Goal: Transaction & Acquisition: Purchase product/service

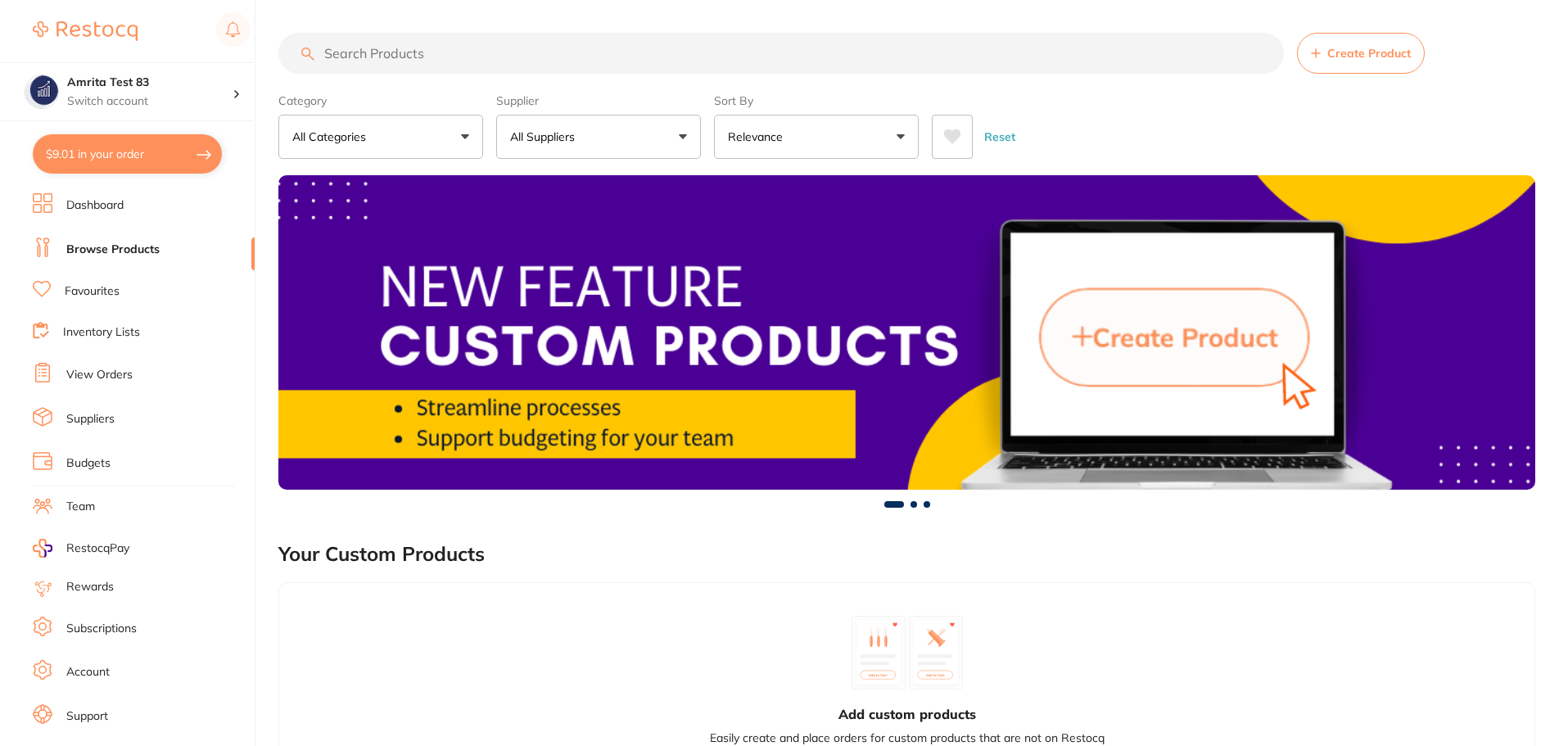
click at [202, 159] on button "$9.01 in your order" at bounding box center [127, 154] width 189 height 40
checkbox input "true"
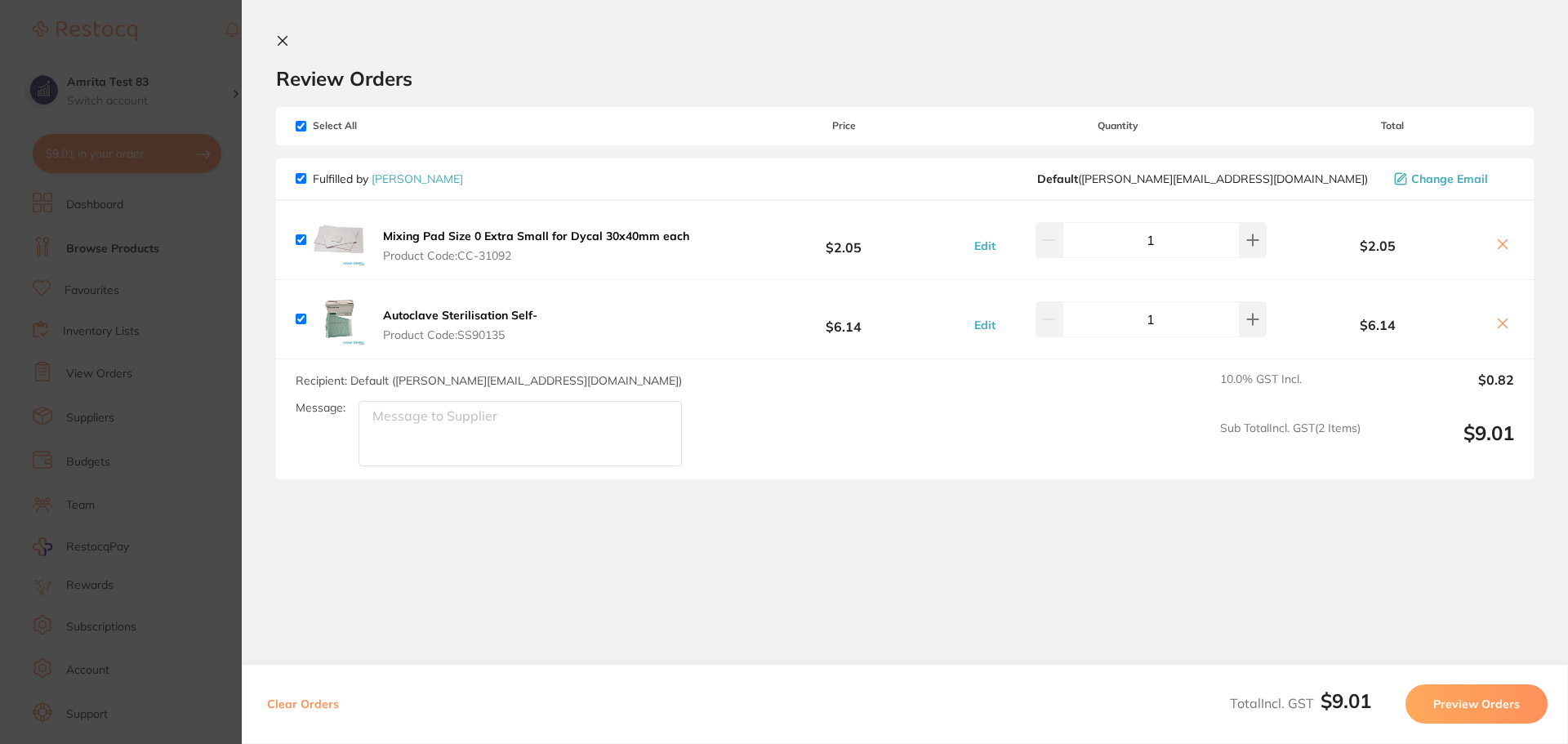
click at [189, 281] on section "Update RRP Set your pre negotiated price for this item. Item Agreed RRP (excl. …" at bounding box center [784, 372] width 1568 height 744
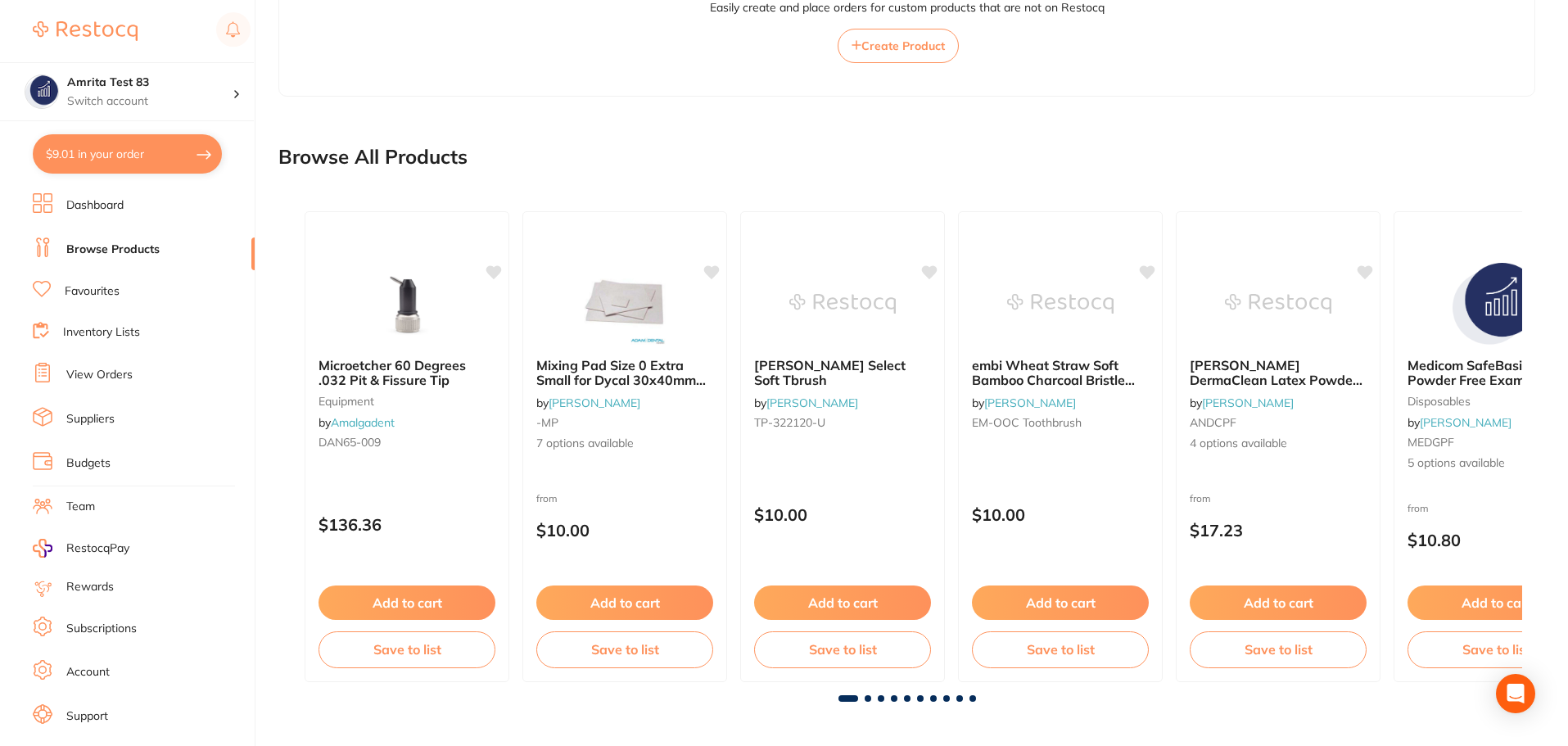
scroll to position [28, 0]
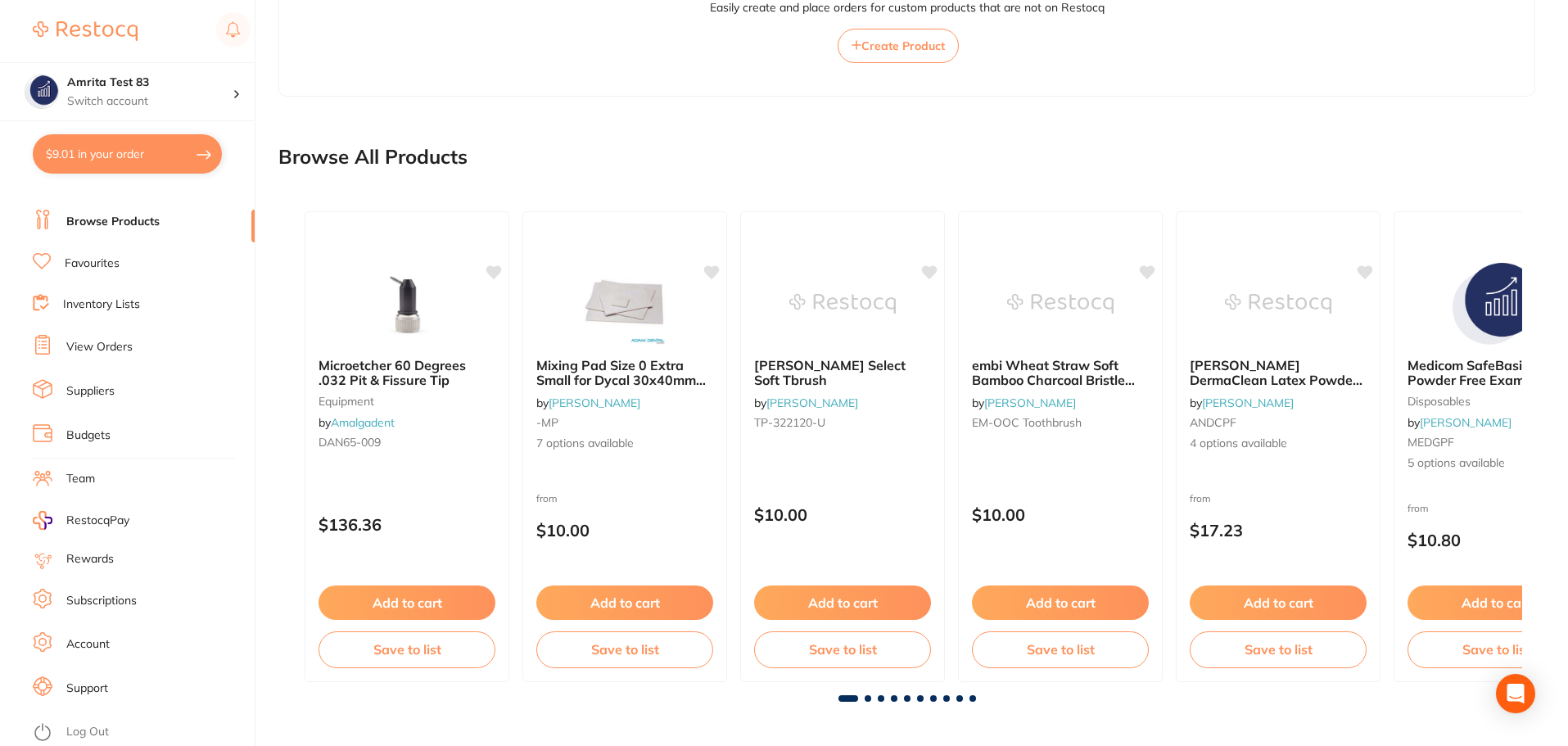
click at [106, 725] on link "Log Out" at bounding box center [88, 732] width 42 height 16
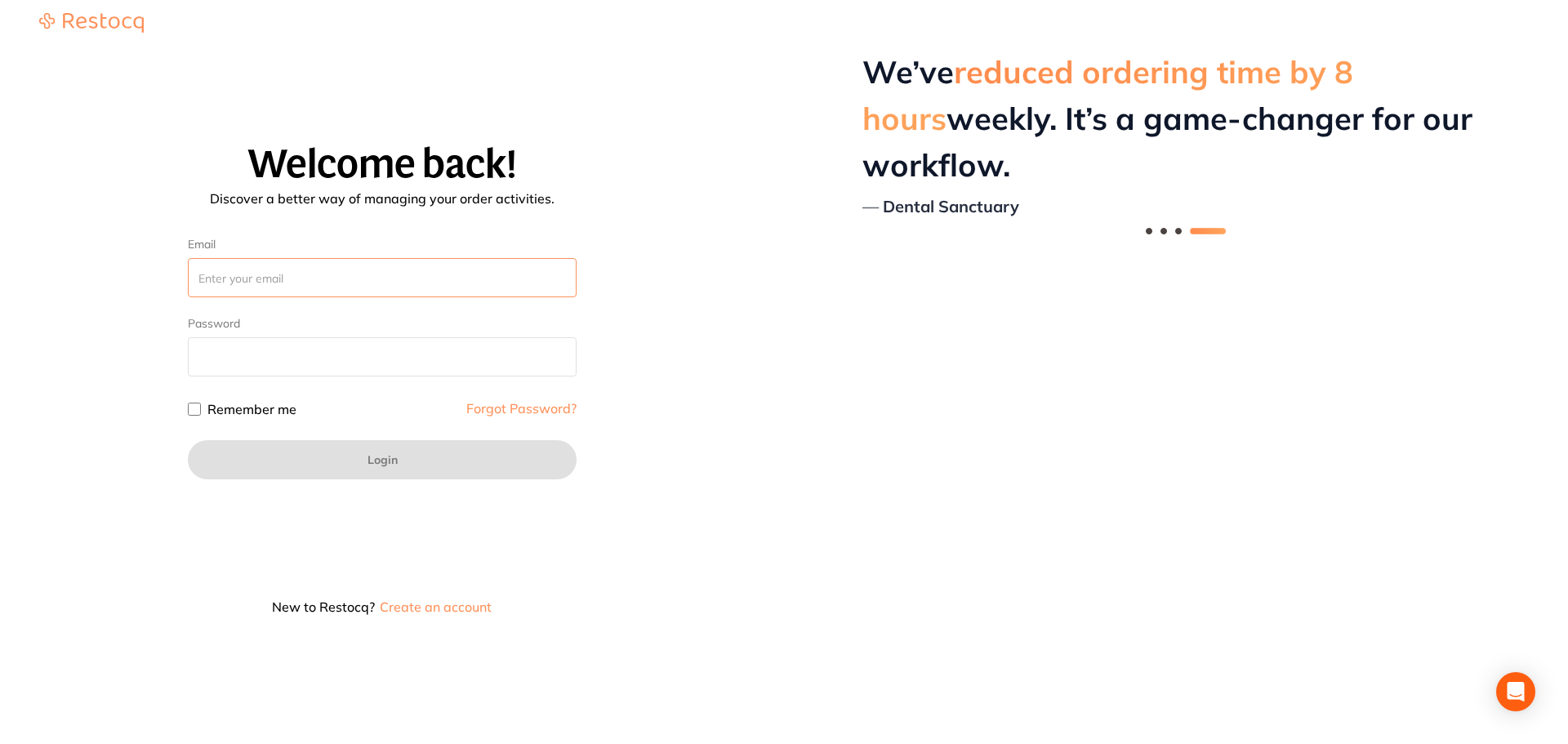
click at [284, 281] on input "Email" at bounding box center [382, 278] width 389 height 40
paste input "amrita+80@terrificminds.com"
type input "amrita+80@terrificminds.com"
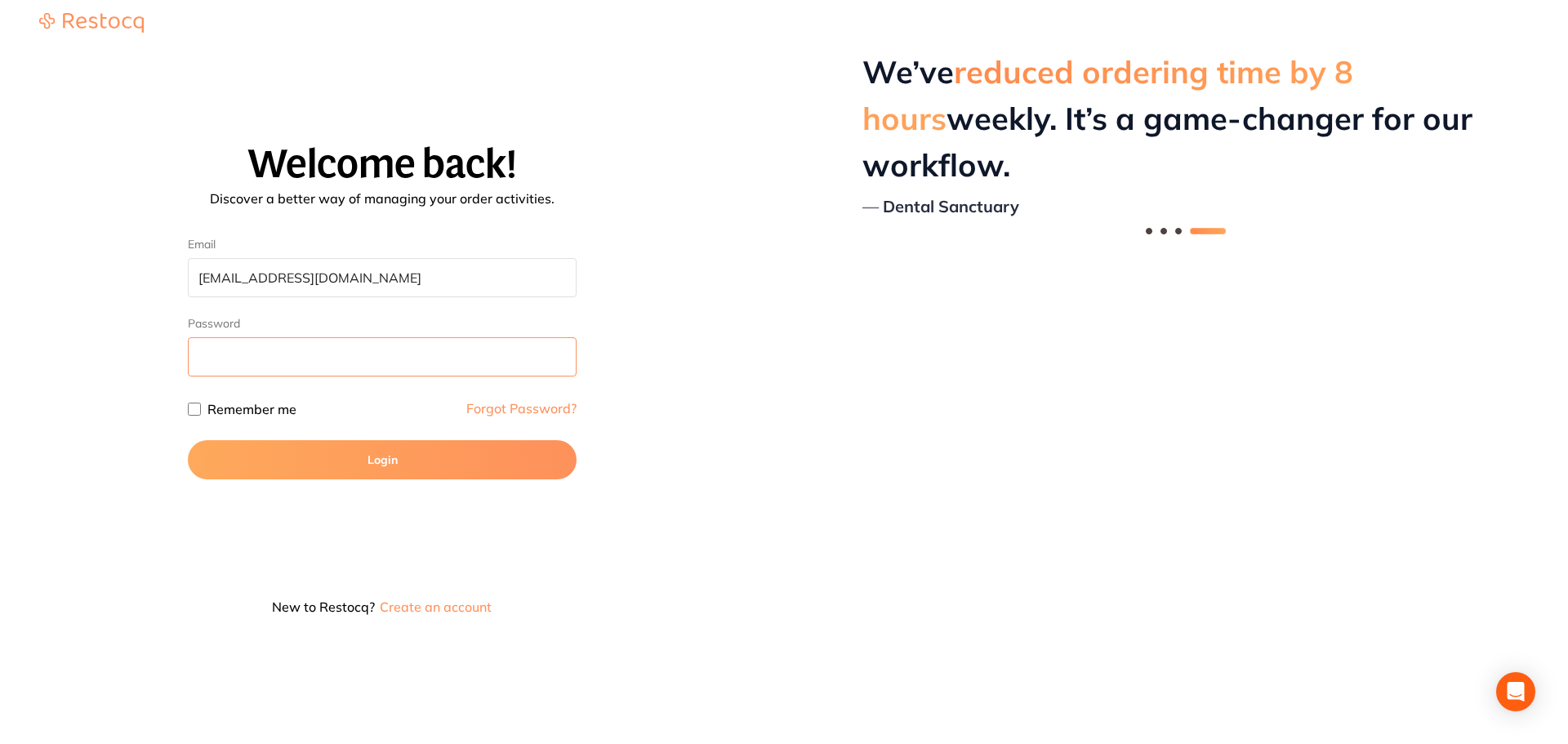
click at [188, 440] on button "Login" at bounding box center [382, 460] width 389 height 40
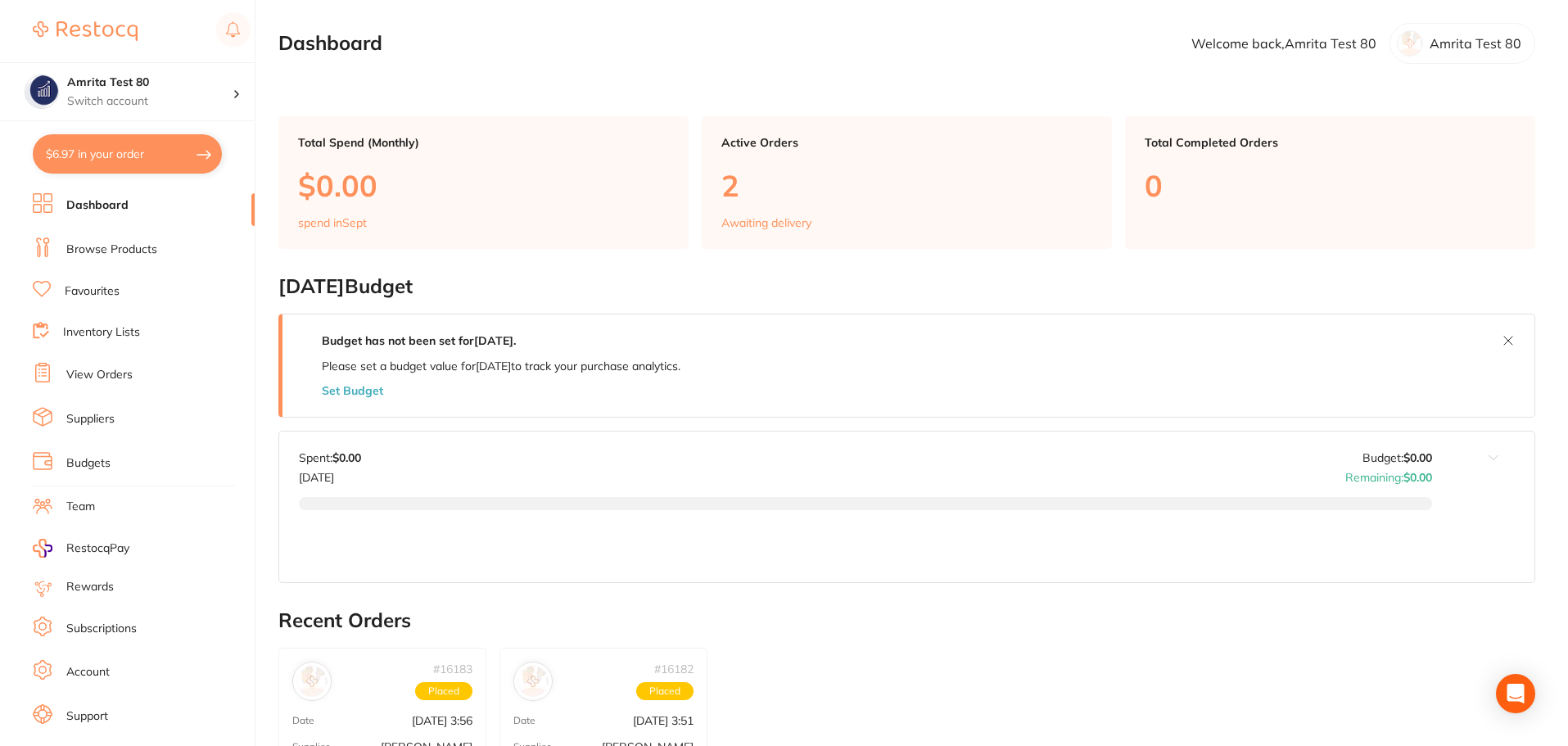
click at [151, 149] on button "$6.97 in your order" at bounding box center [127, 154] width 189 height 40
checkbox input "true"
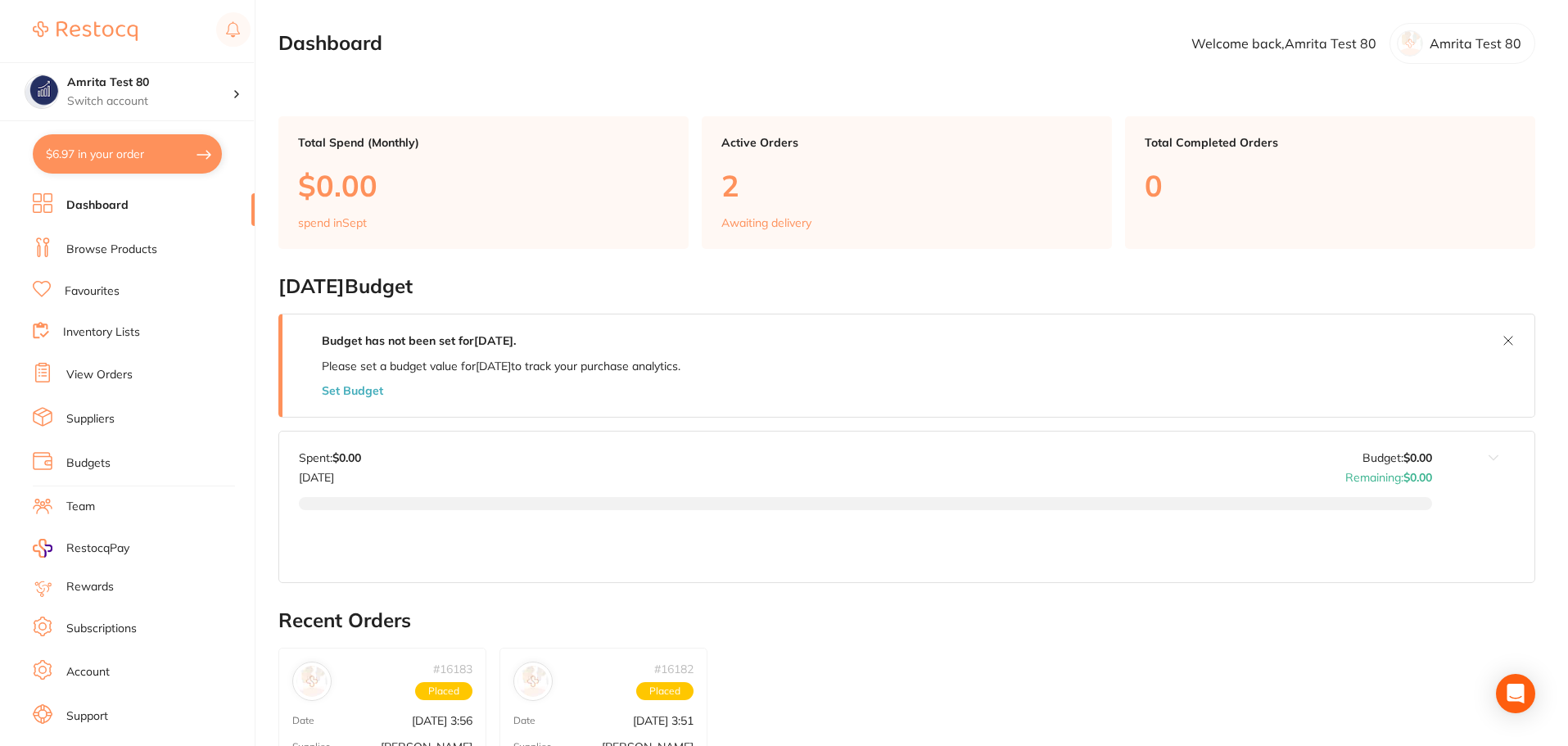
checkbox input "true"
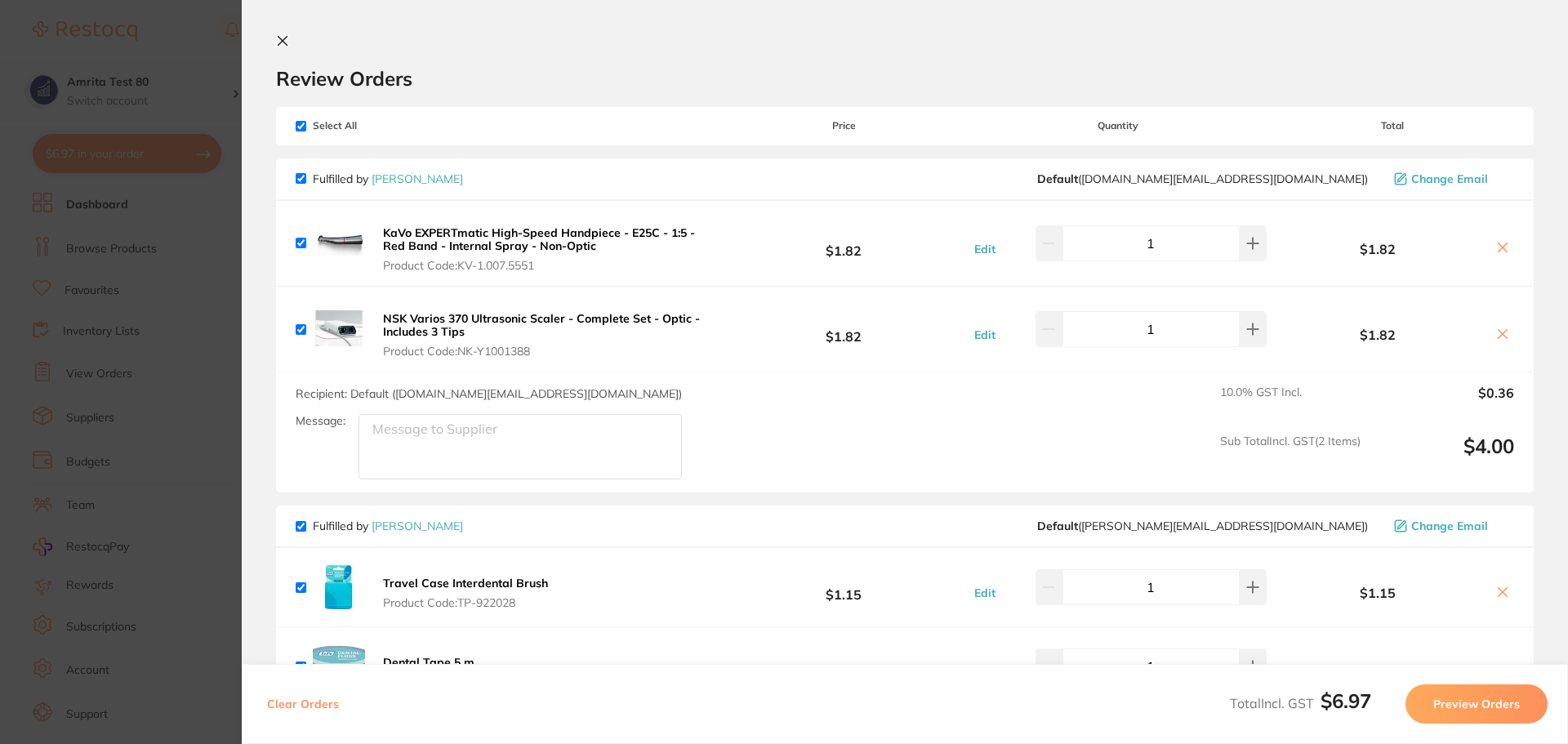
click at [279, 41] on icon at bounding box center [283, 41] width 13 height 13
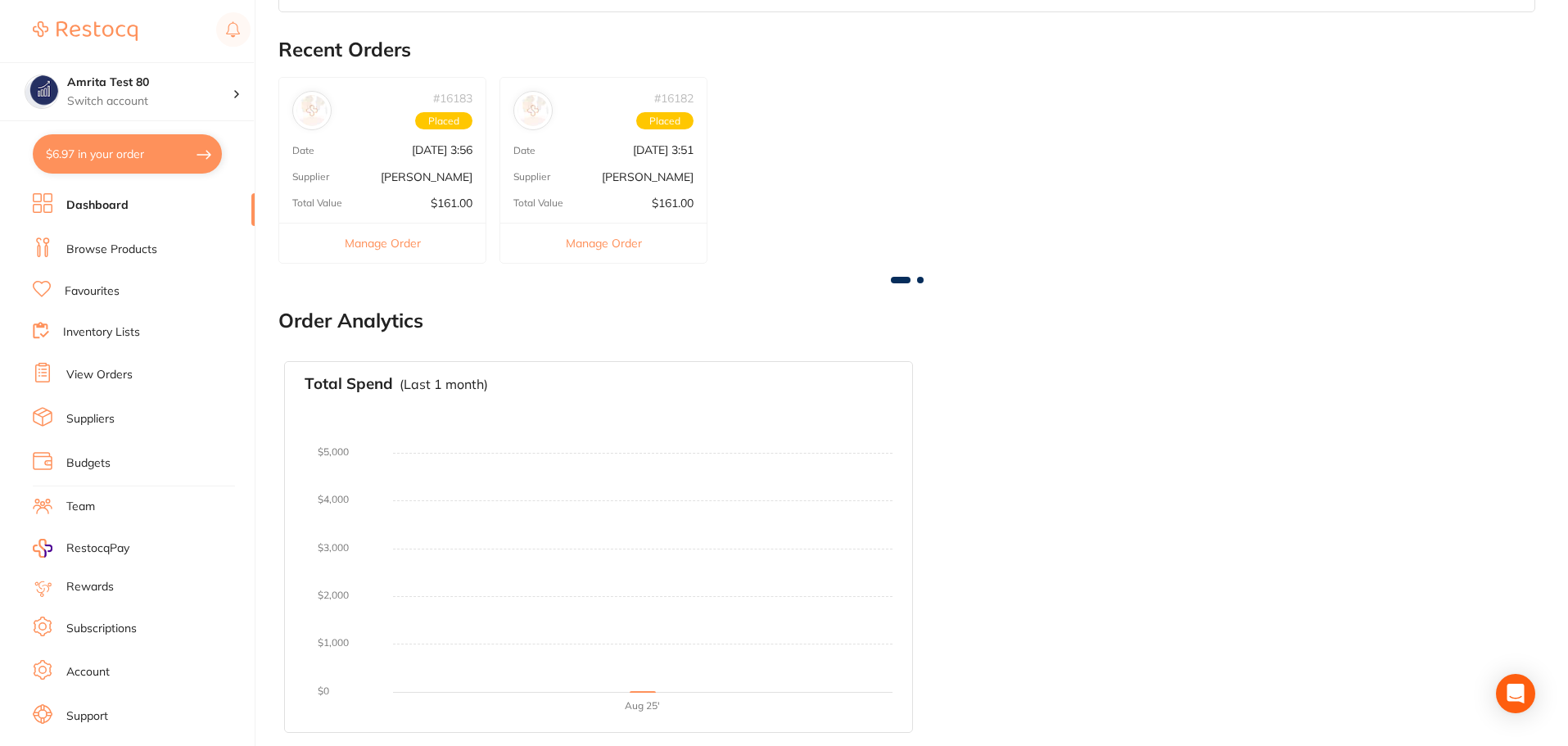
scroll to position [28, 0]
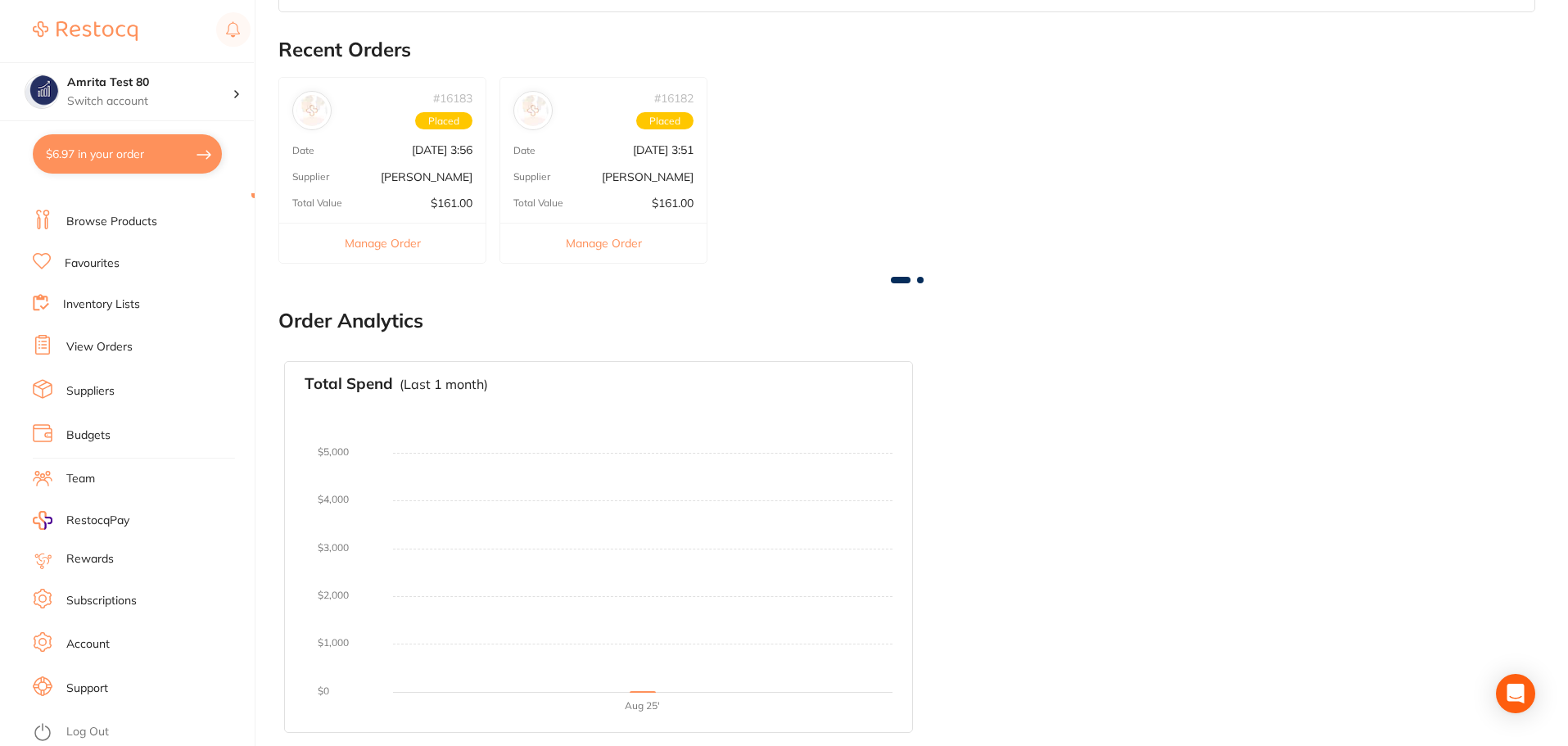
click at [93, 724] on link "Log Out" at bounding box center [88, 732] width 42 height 16
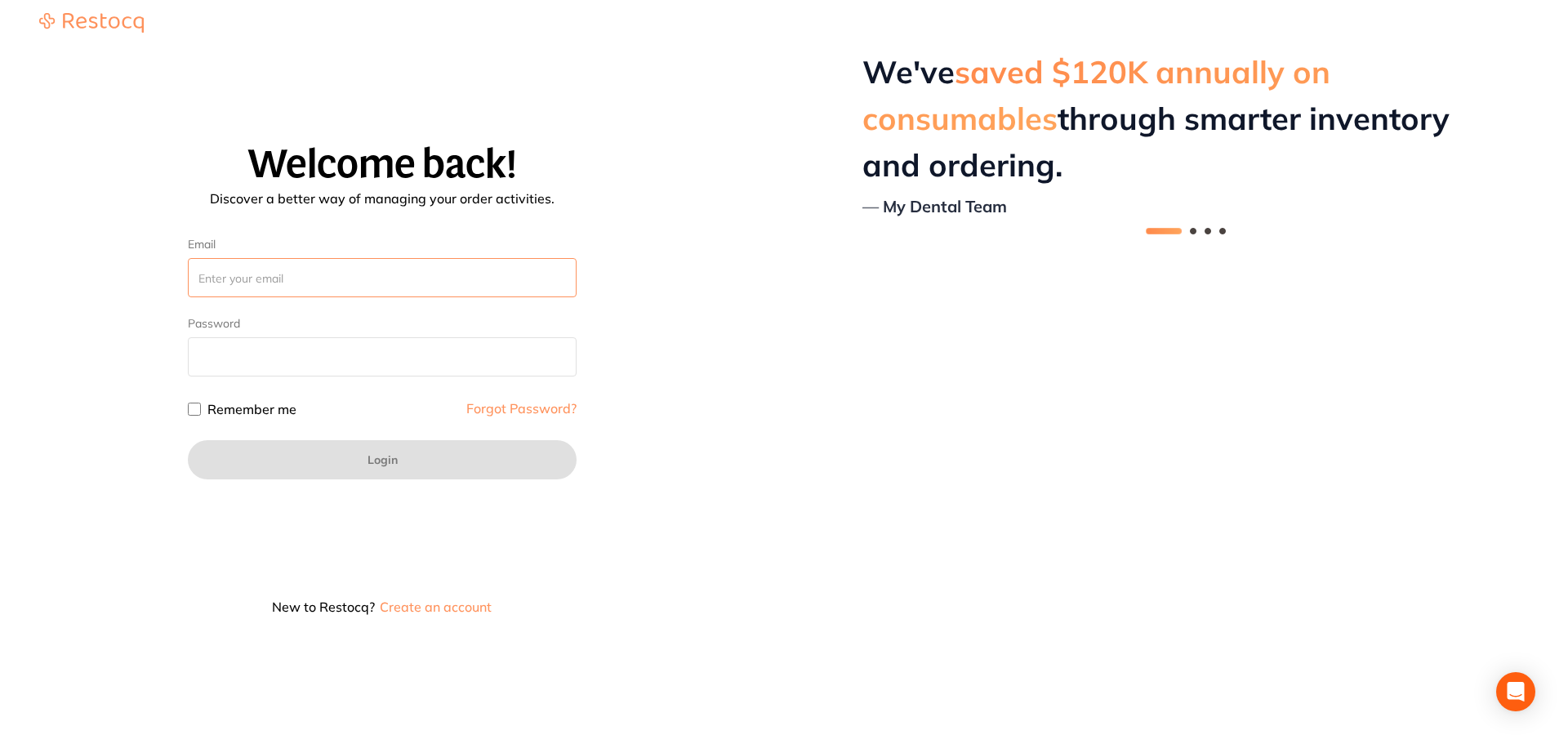
click at [263, 284] on input "Email" at bounding box center [382, 278] width 389 height 40
paste input "amrita+81@terrificminds.com"
type input "amrita+81@terrificminds.com"
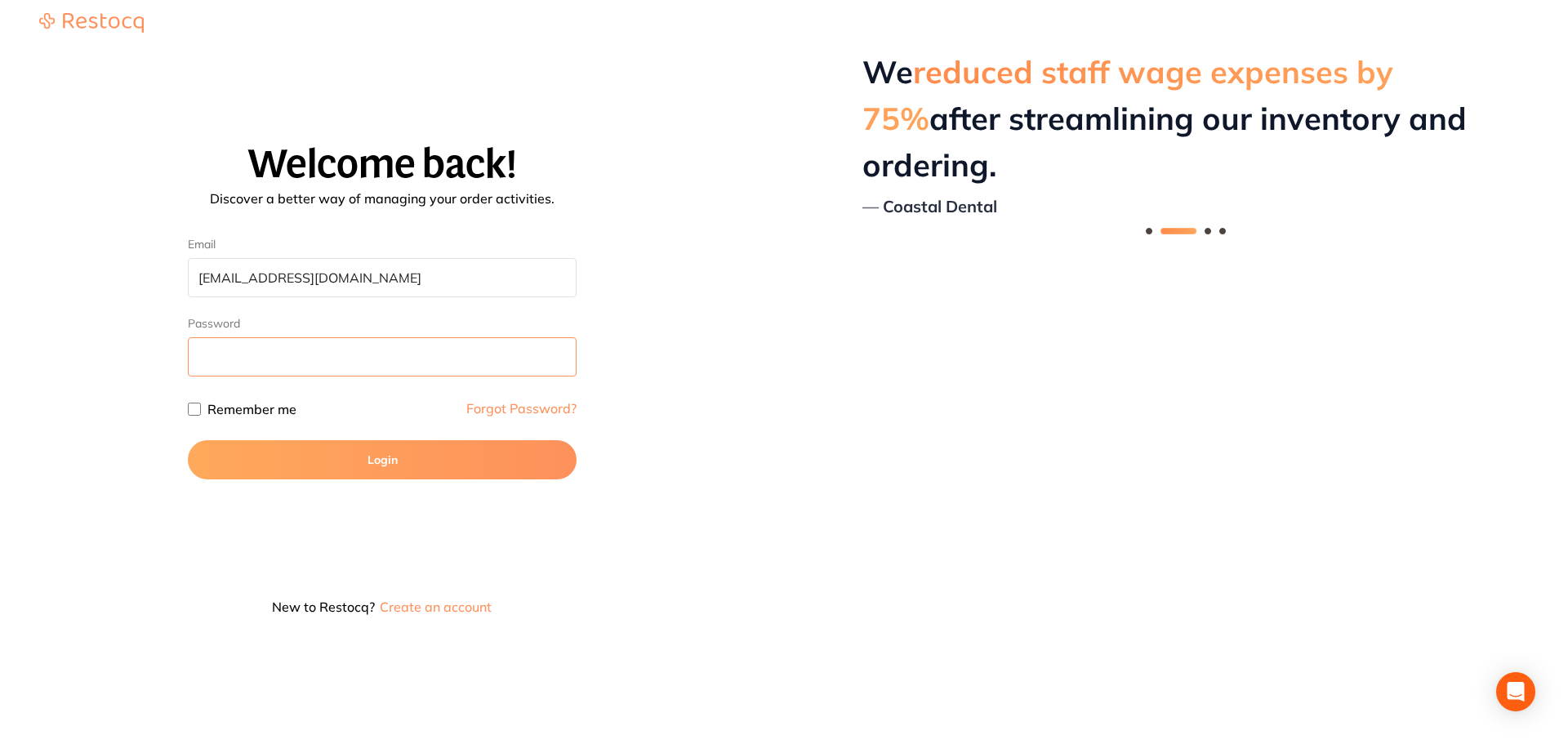
click at [188, 440] on button "Login" at bounding box center [382, 460] width 389 height 40
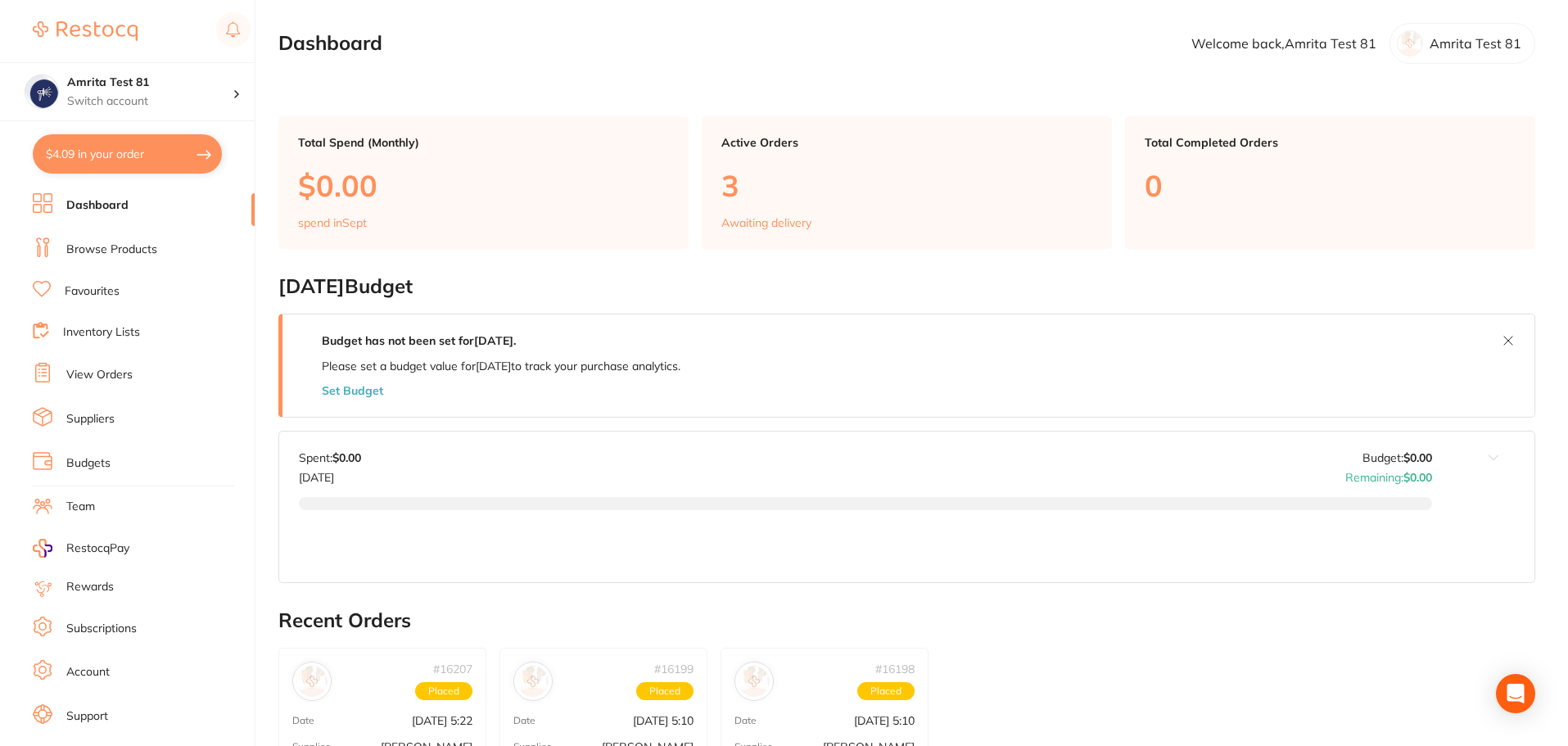
click at [167, 159] on button "$4.09 in your order" at bounding box center [127, 154] width 189 height 40
checkbox input "true"
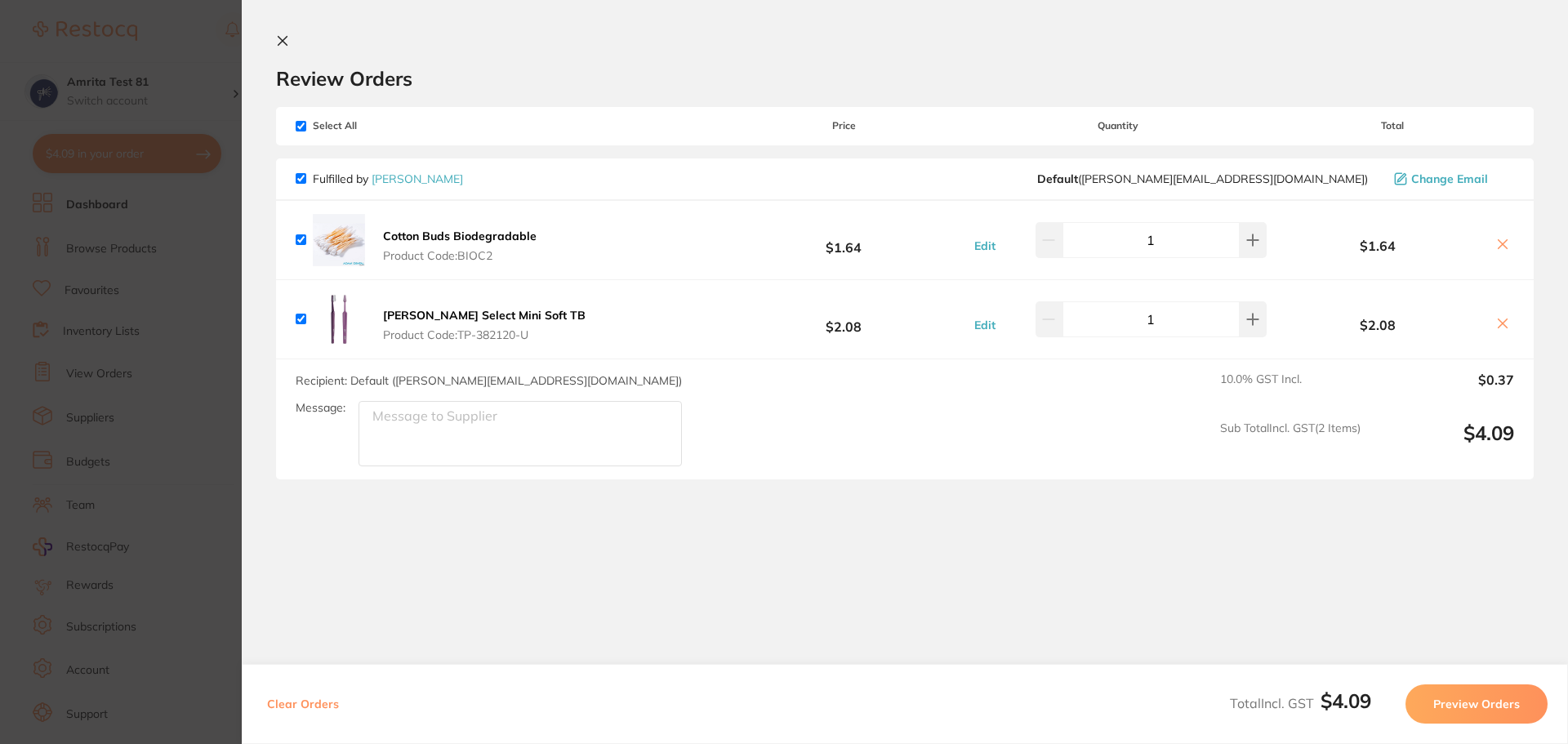
click at [120, 323] on section "Update RRP Set your pre negotiated price for this item. Item Agreed RRP (excl. …" at bounding box center [784, 372] width 1568 height 744
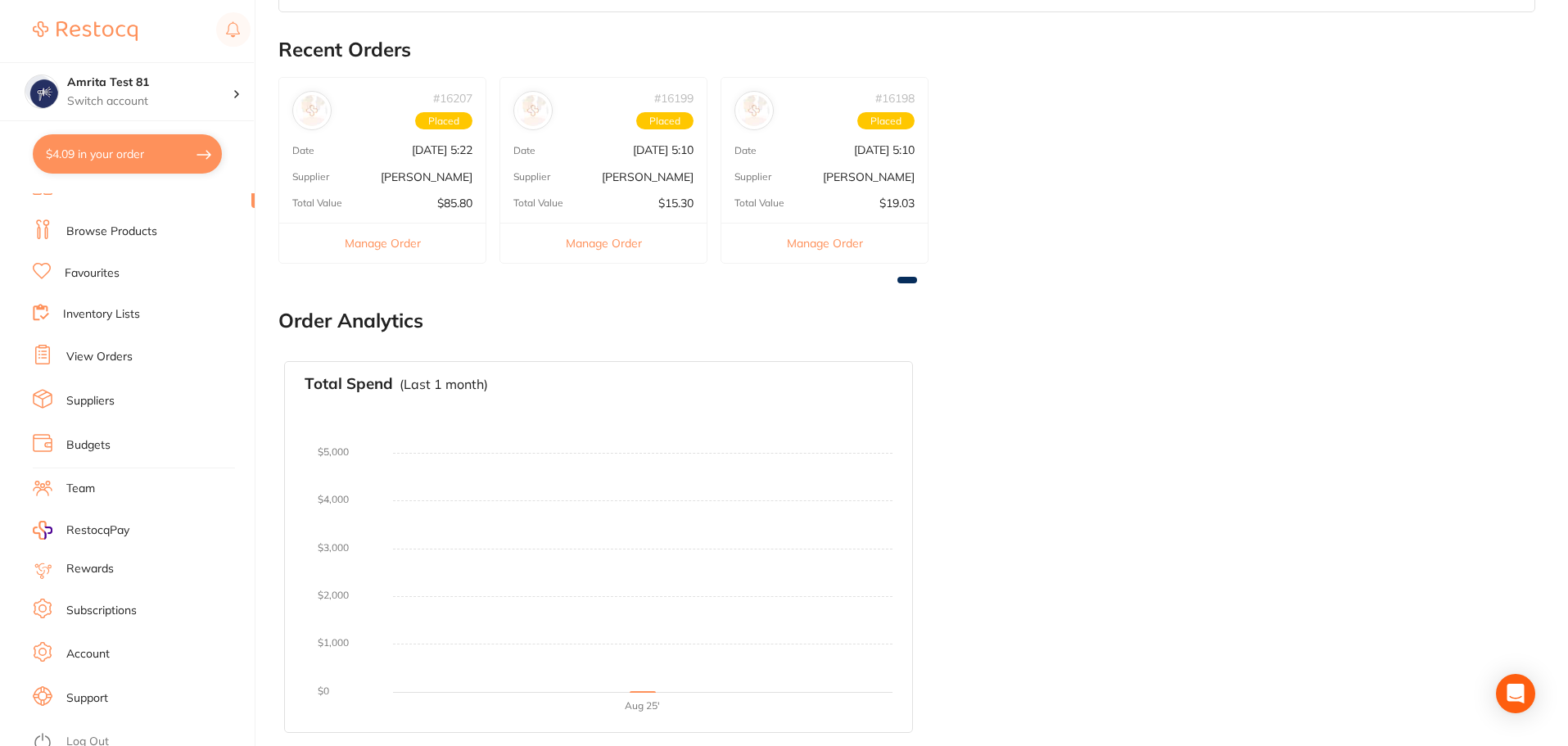
scroll to position [28, 0]
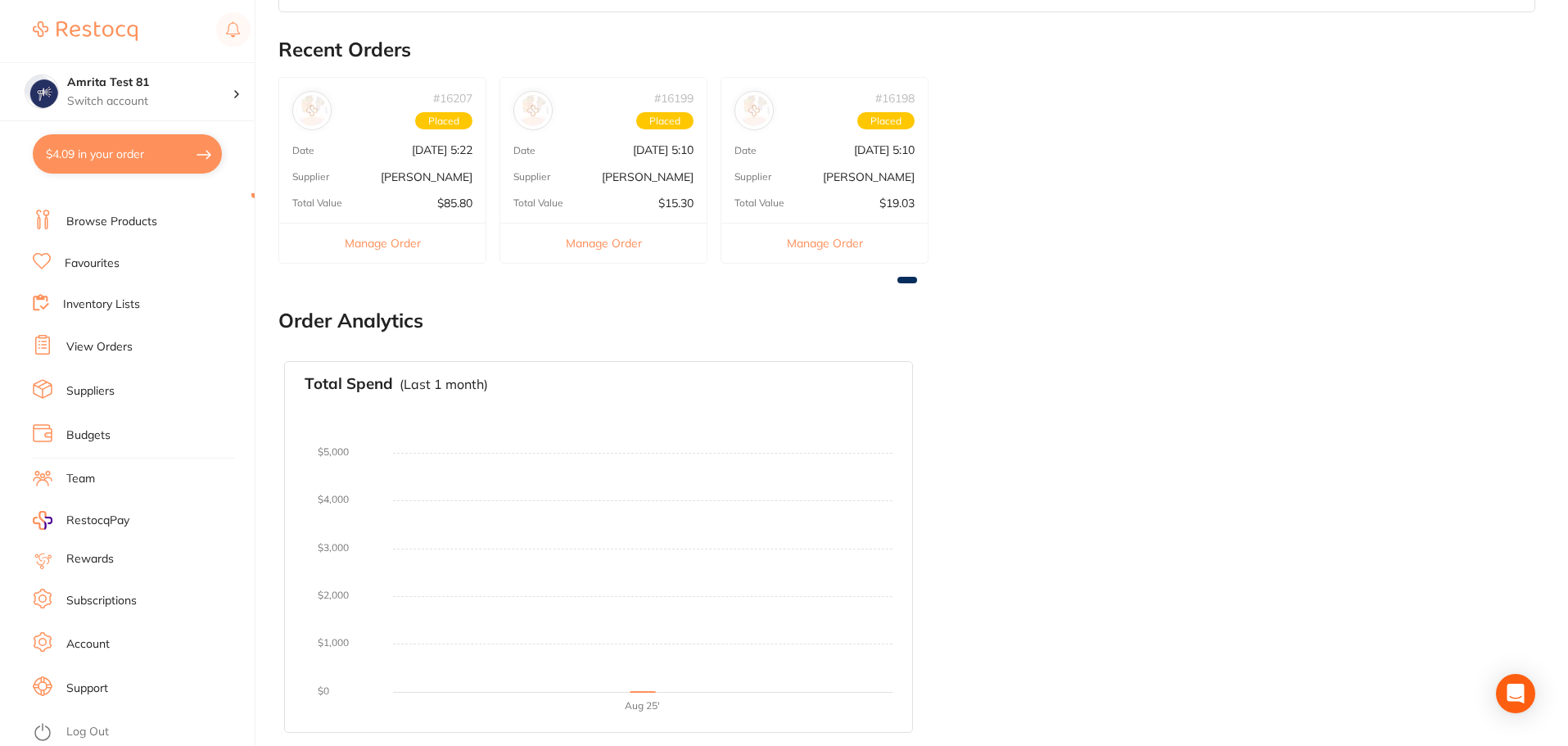
click at [97, 722] on li "Log Out" at bounding box center [141, 732] width 217 height 24
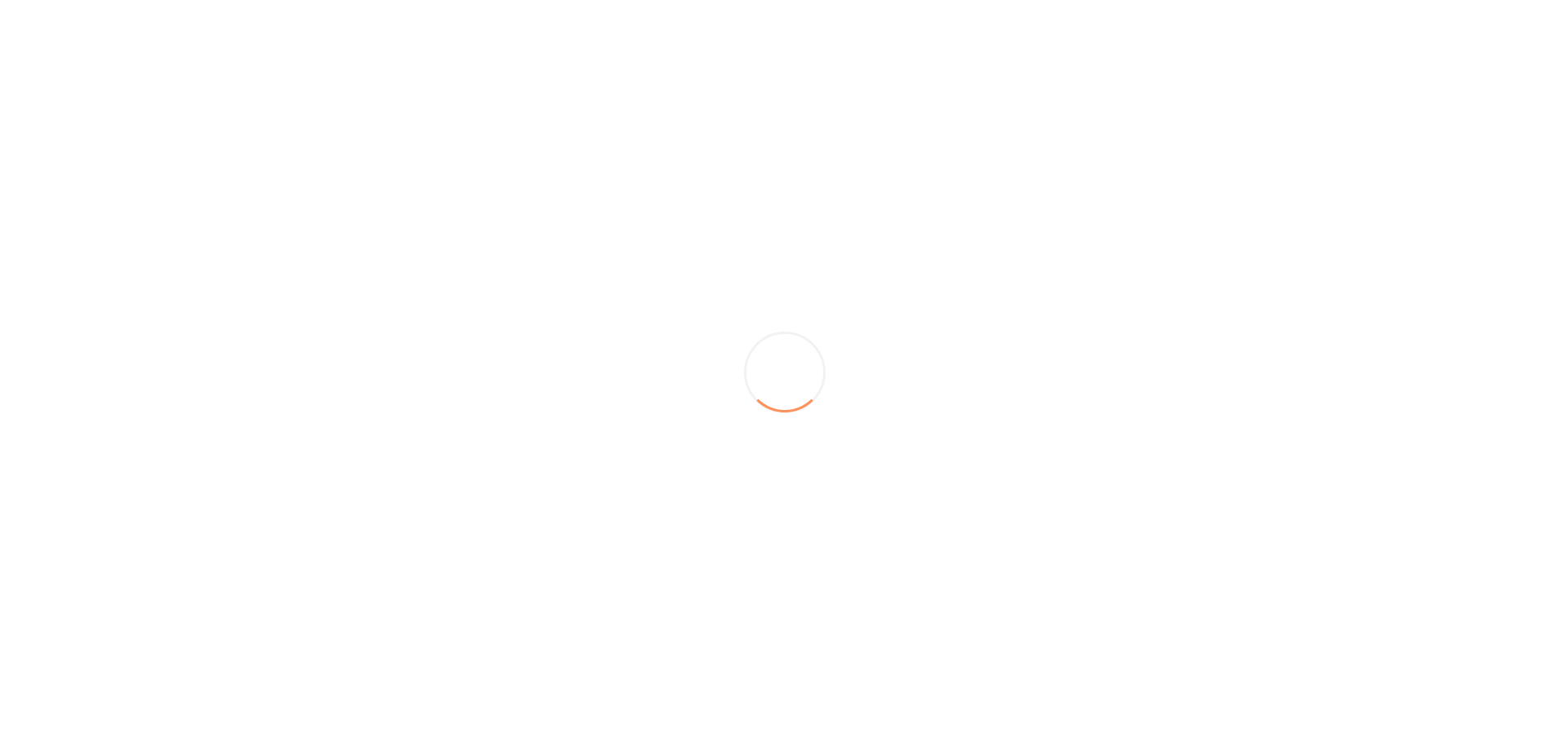
scroll to position [0, 0]
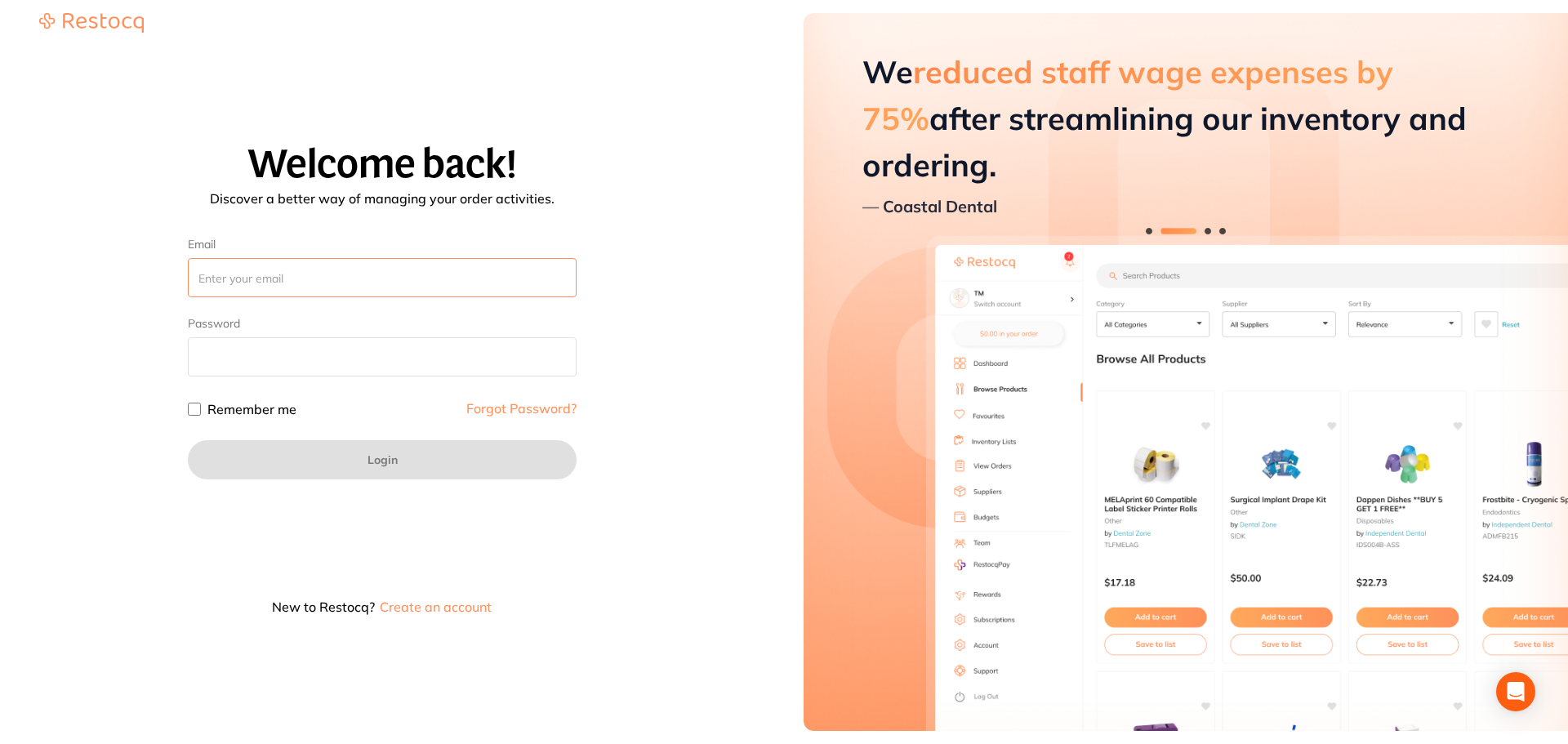
click at [267, 274] on input "Email" at bounding box center [382, 278] width 389 height 40
paste input "[EMAIL_ADDRESS][DOMAIN_NAME]"
type input "[EMAIL_ADDRESS][DOMAIN_NAME]"
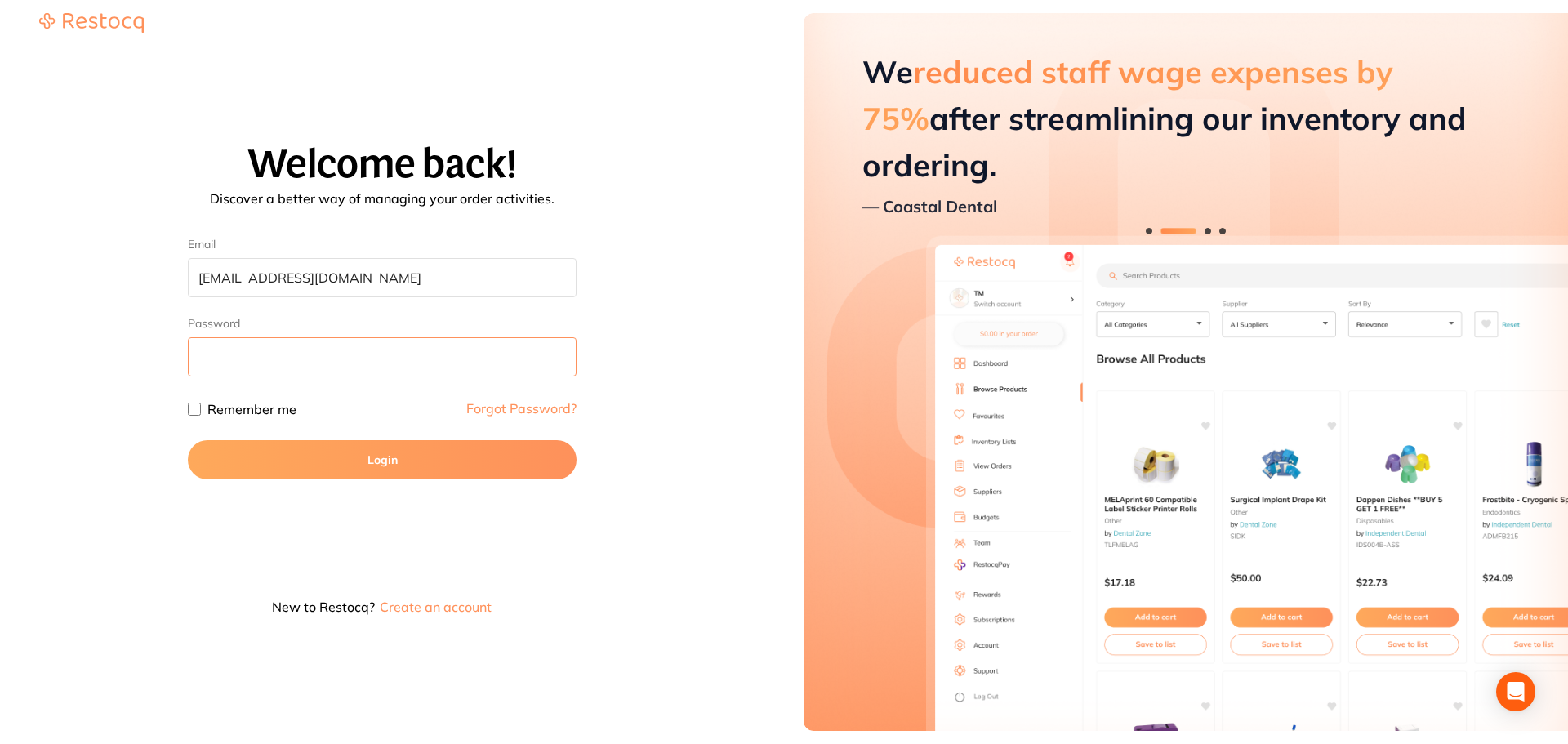
click at [188, 440] on button "Login" at bounding box center [382, 460] width 389 height 40
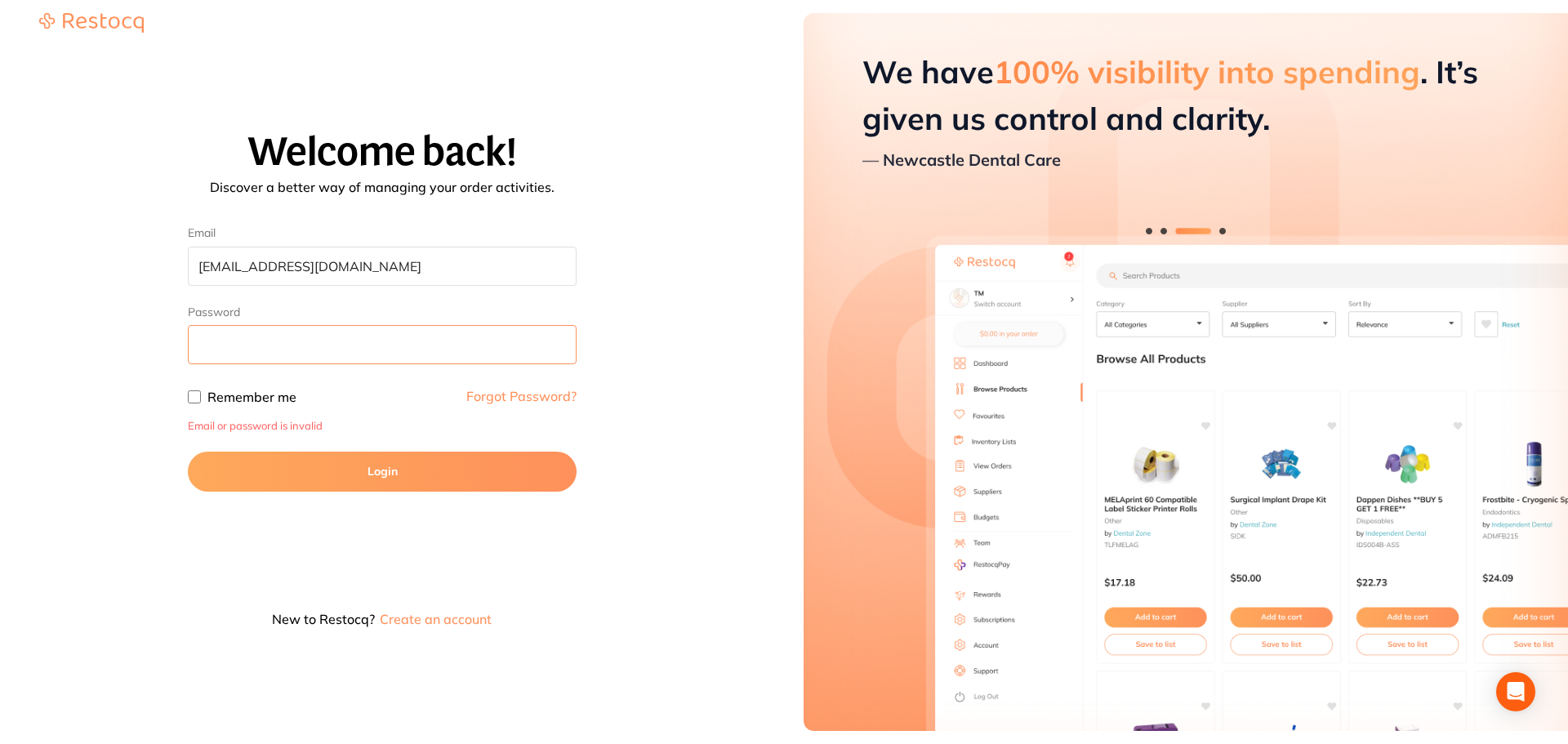
click at [188, 452] on button "Login" at bounding box center [382, 471] width 389 height 40
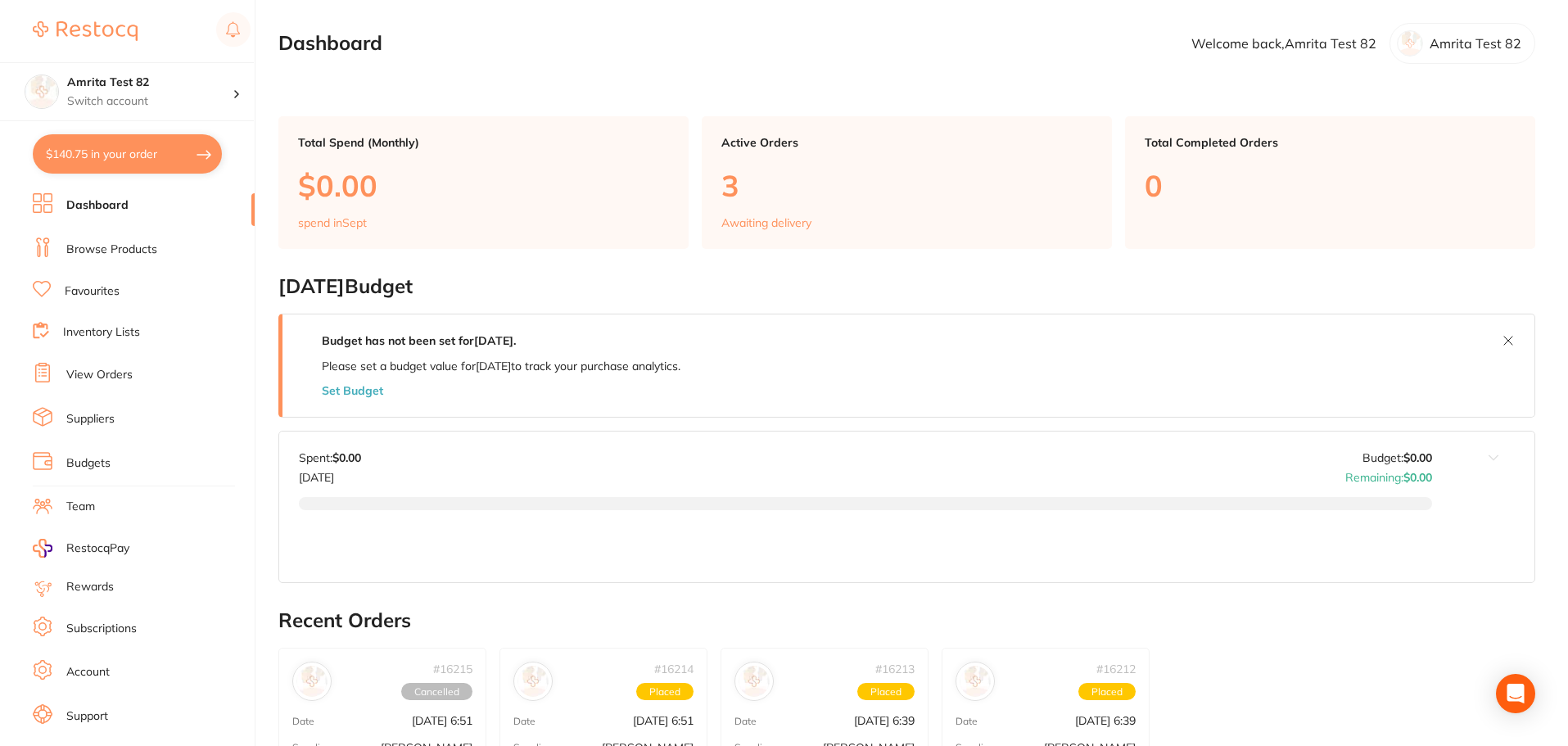
click at [180, 159] on button "$140.75 in your order" at bounding box center [127, 154] width 189 height 40
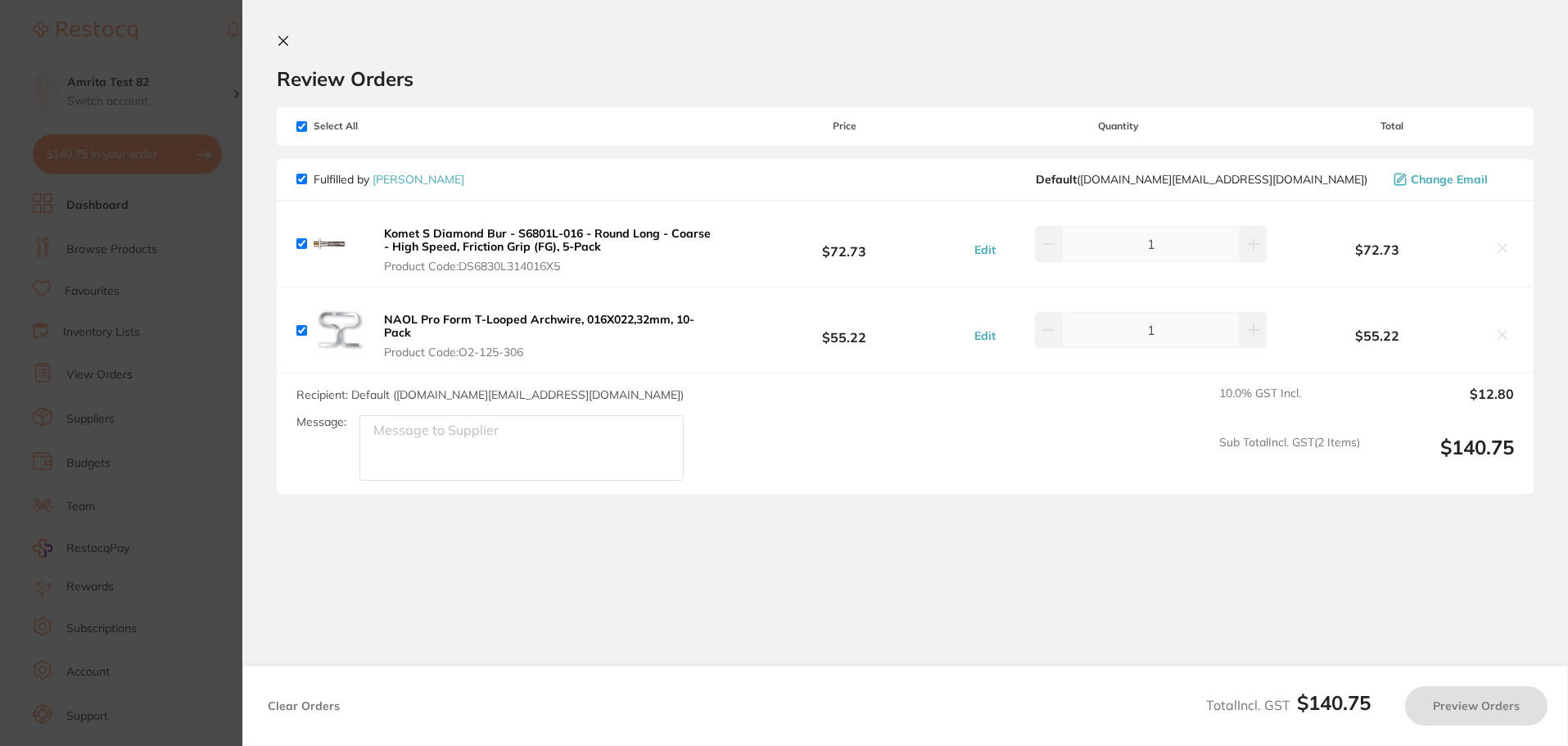
checkbox input "true"
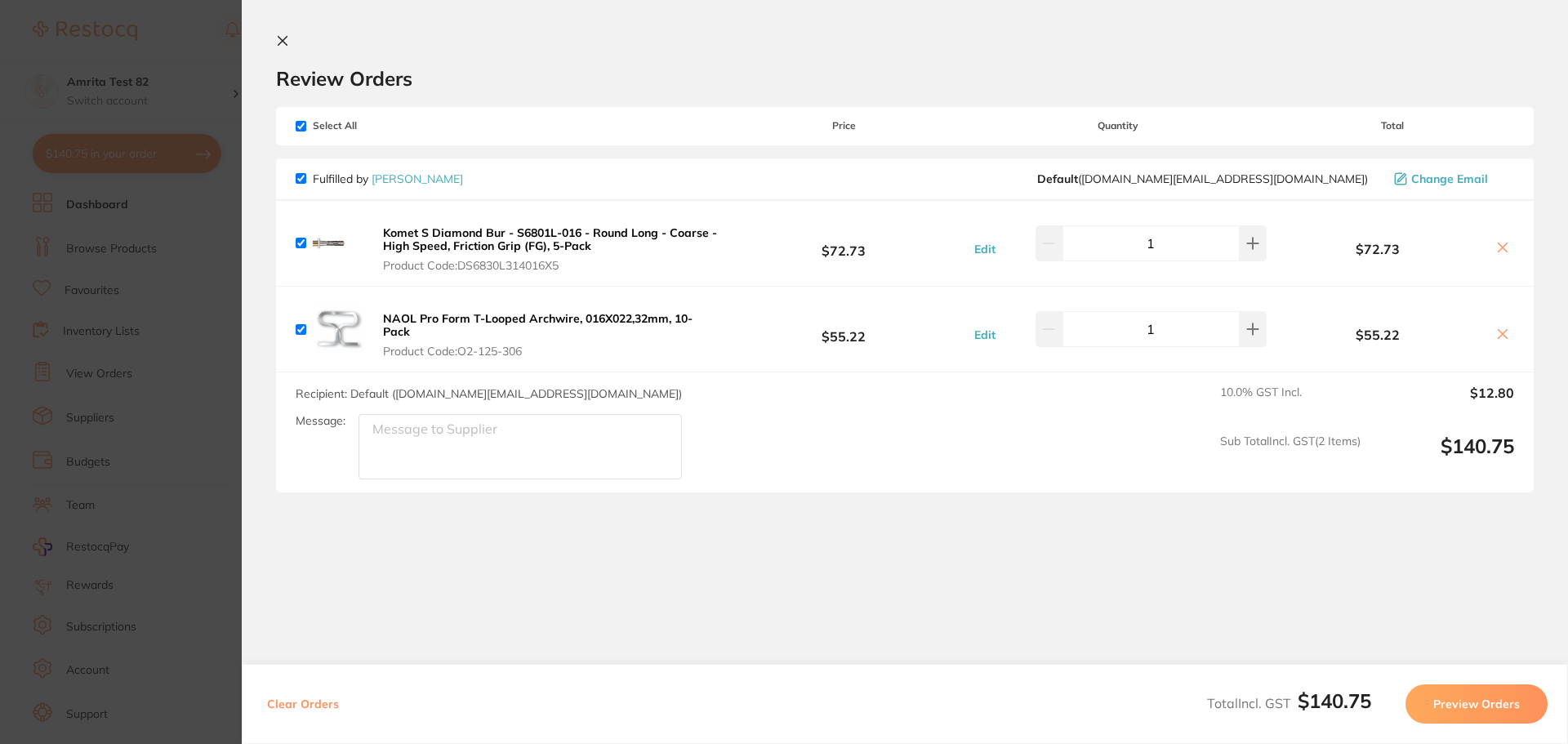
click at [414, 236] on b "Komet S Diamond Bur - S6801L-016 - Round Long - Coarse - High Speed, Friction G…" at bounding box center [550, 239] width 334 height 28
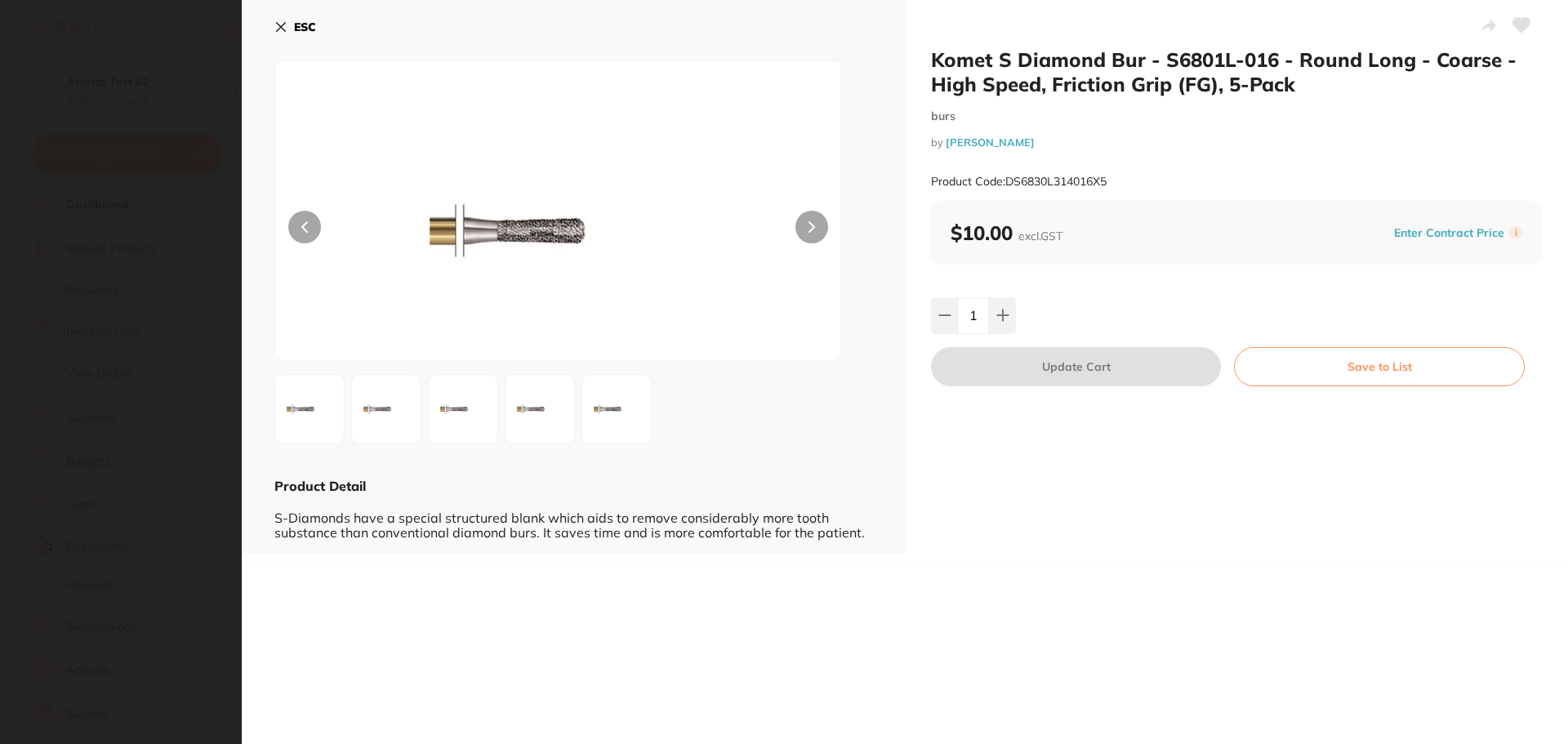
click at [198, 211] on section "Komet S Diamond Bur - S6801L-016 - Round Long - Coarse - High Speed, Friction G…" at bounding box center [784, 372] width 1568 height 744
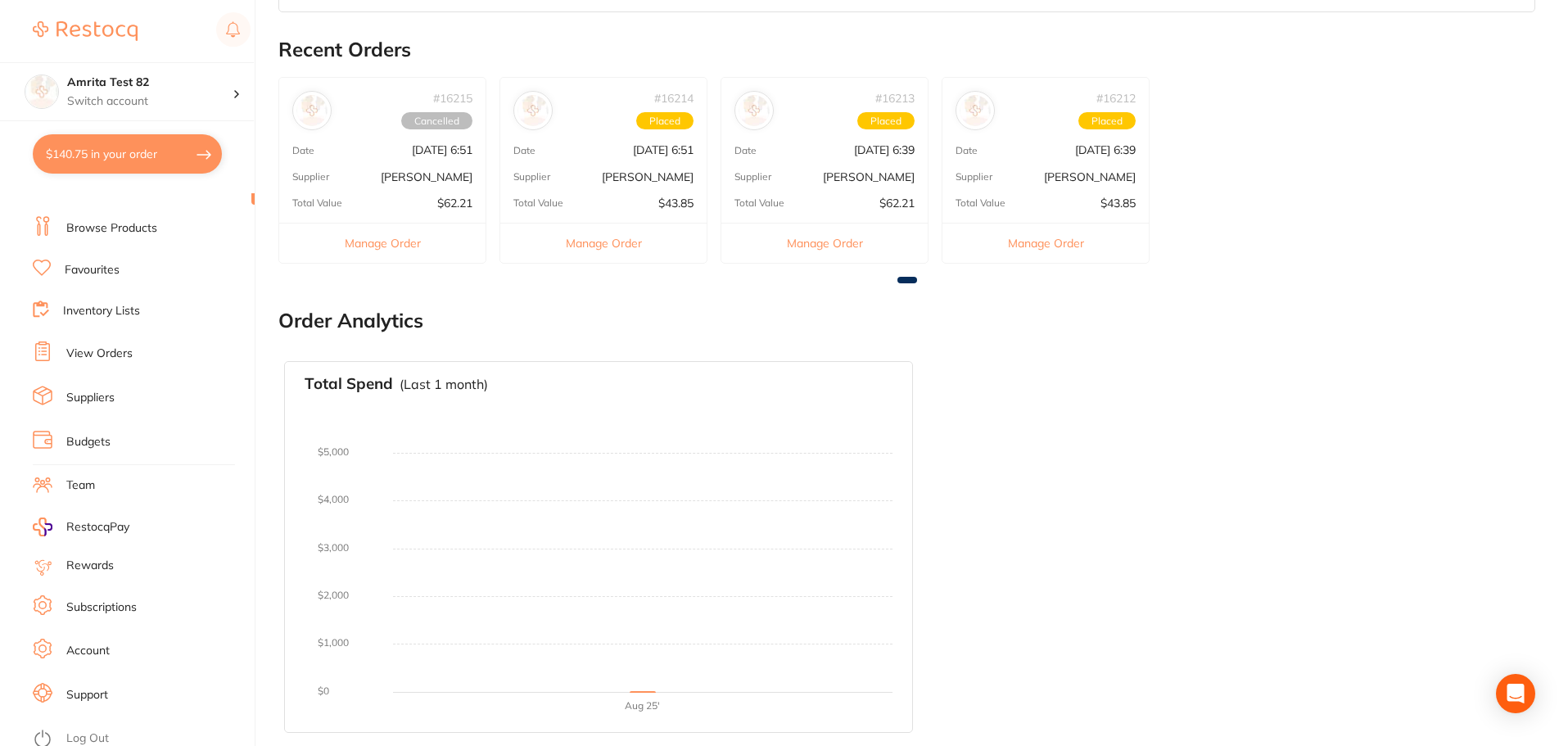
scroll to position [28, 0]
click at [105, 722] on li "Log Out" at bounding box center [141, 732] width 217 height 24
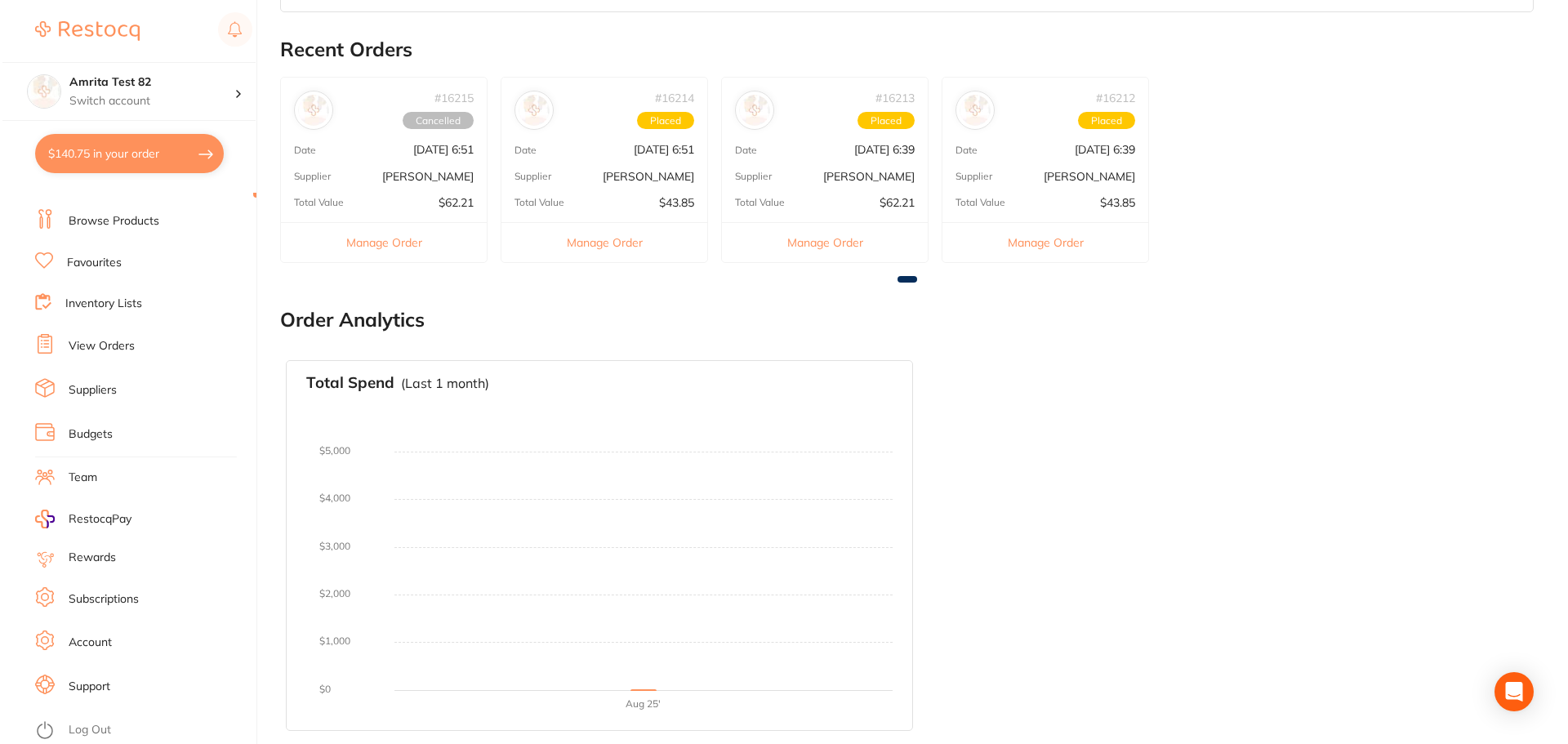
scroll to position [0, 0]
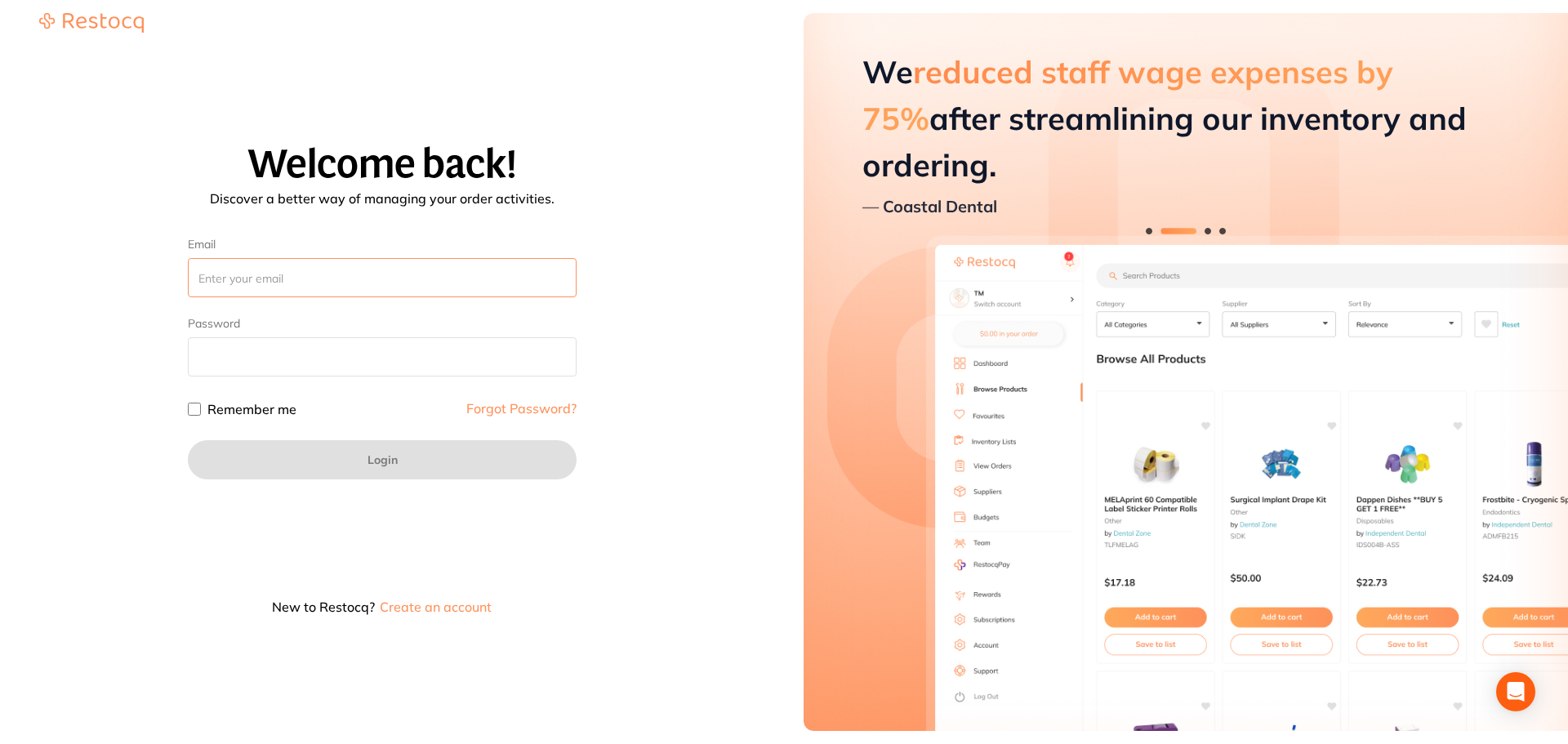
click at [347, 289] on input "Email" at bounding box center [382, 278] width 389 height 40
paste input "[EMAIL_ADDRESS][DOMAIN_NAME]"
type input "[EMAIL_ADDRESS][DOMAIN_NAME]"
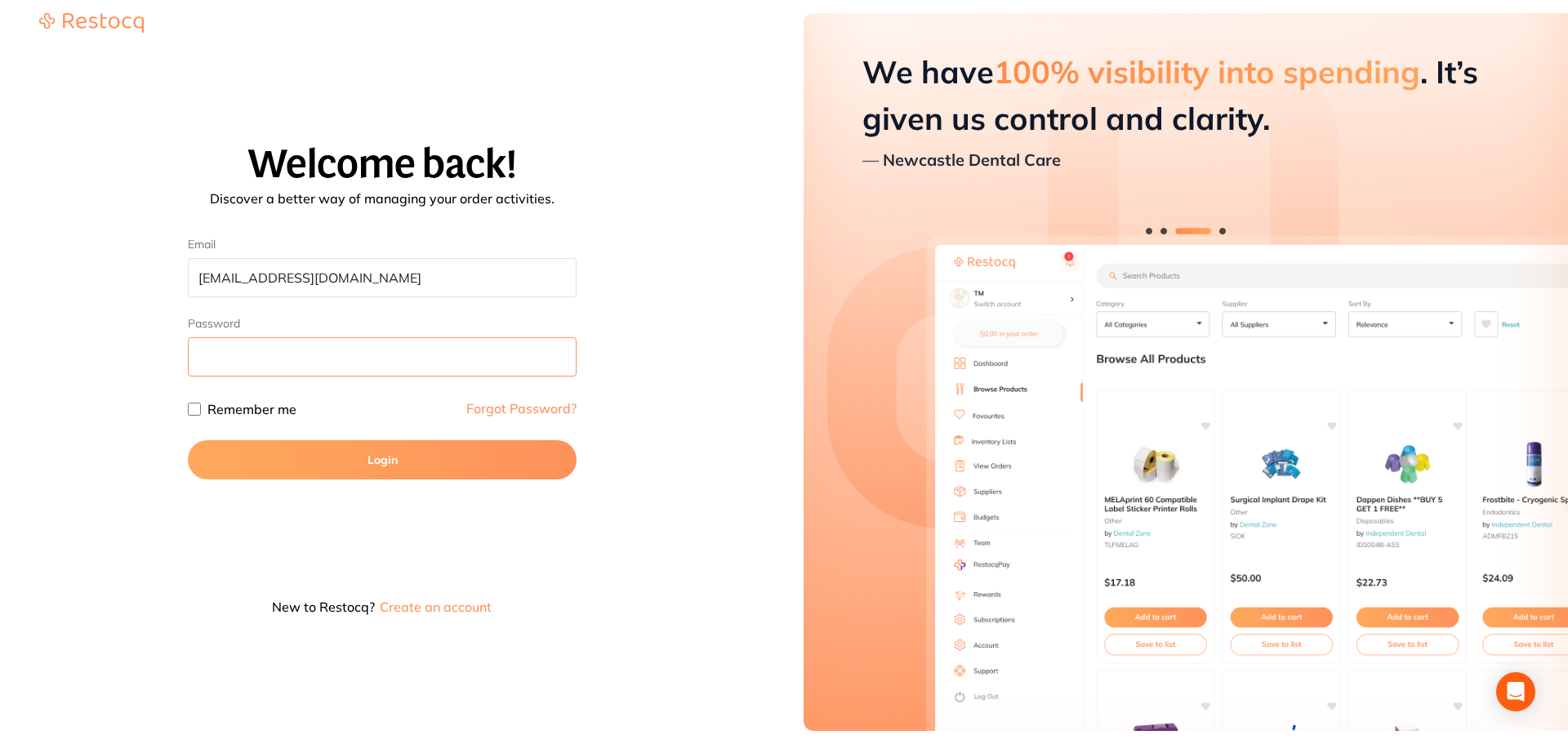
click at [188, 440] on button "Login" at bounding box center [382, 460] width 389 height 40
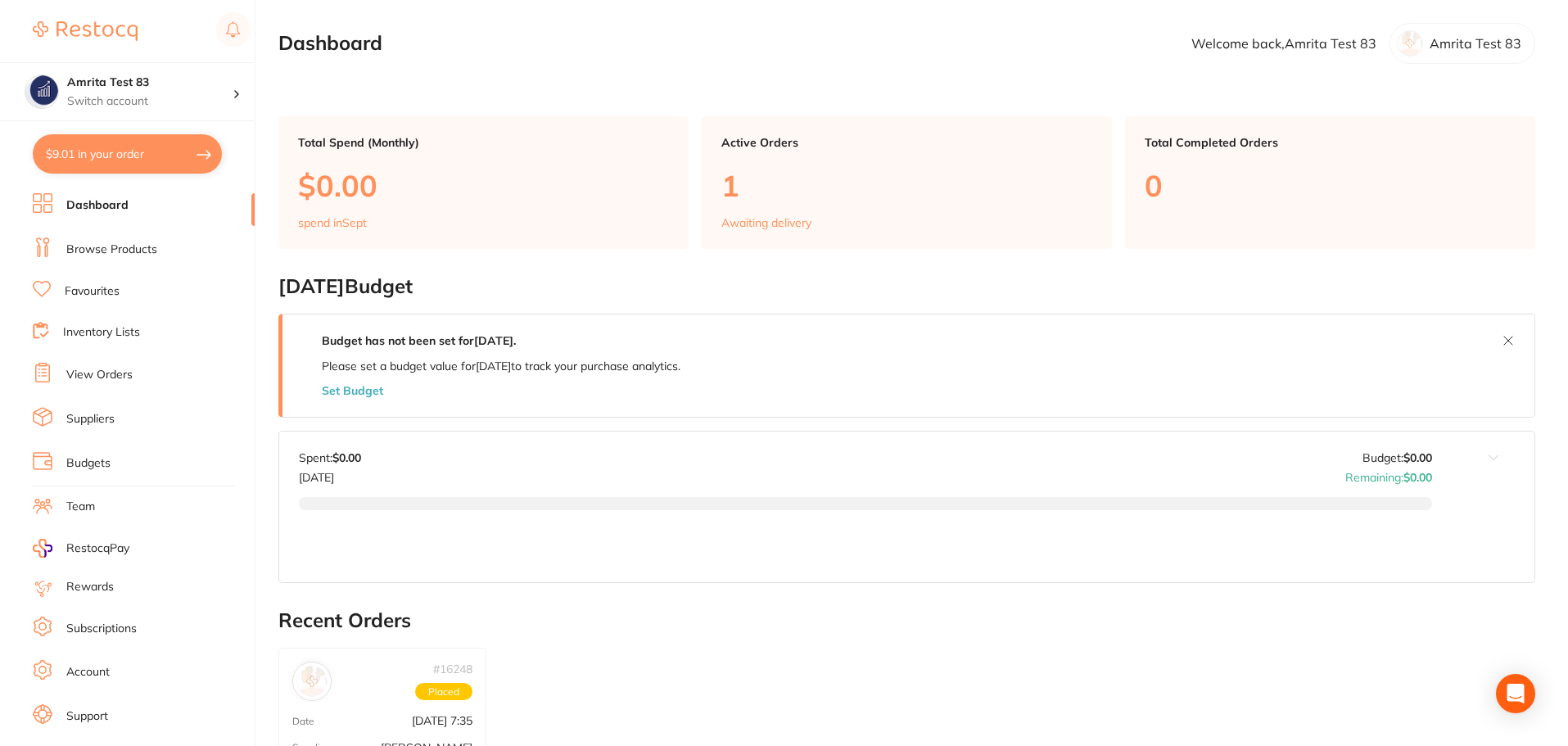
click at [199, 153] on button "$9.01 in your order" at bounding box center [127, 154] width 189 height 40
checkbox input "true"
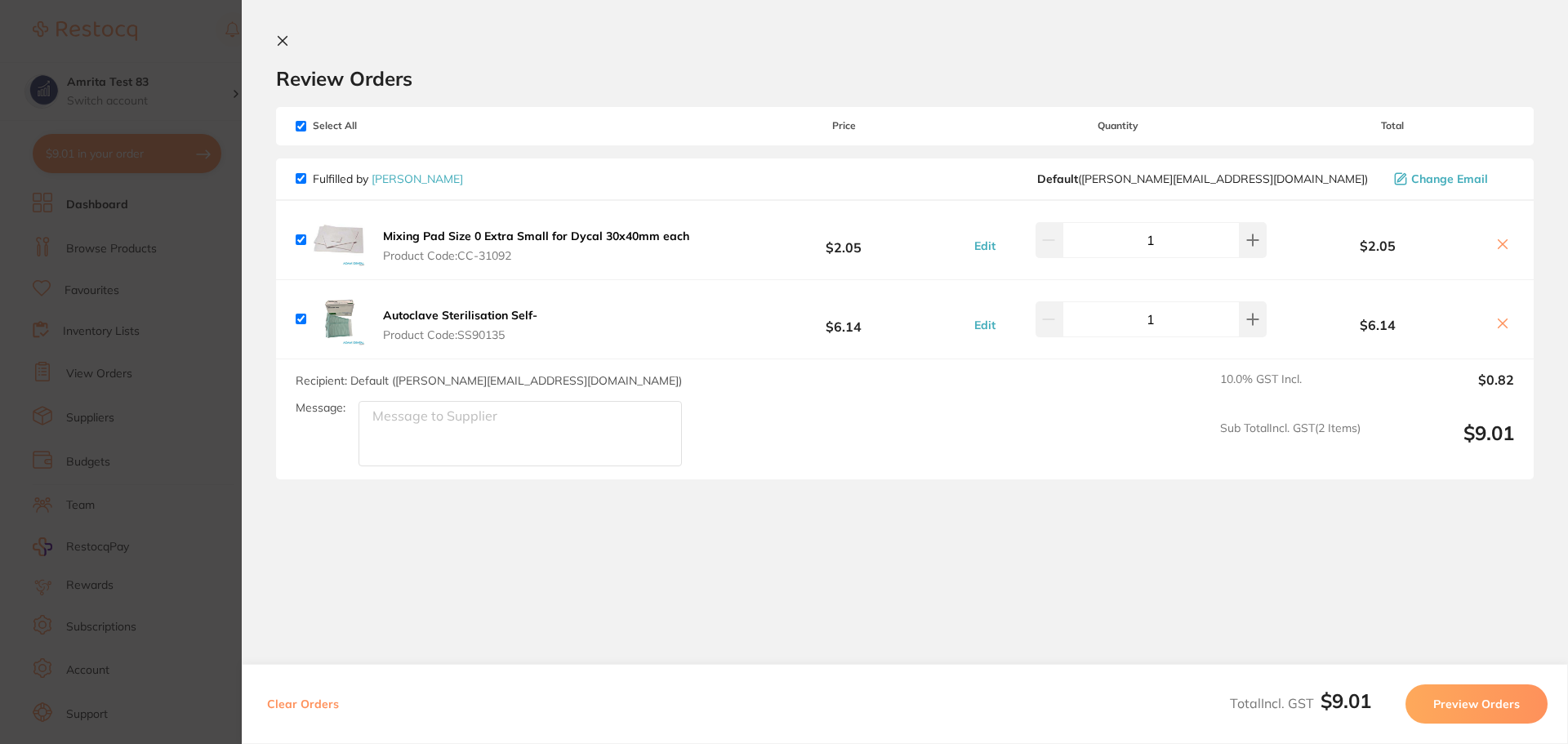
click at [163, 226] on section "Update RRP Set your pre negotiated price for this item. Item Agreed RRP (excl. …" at bounding box center [784, 372] width 1568 height 744
